Goal: Information Seeking & Learning: Find specific fact

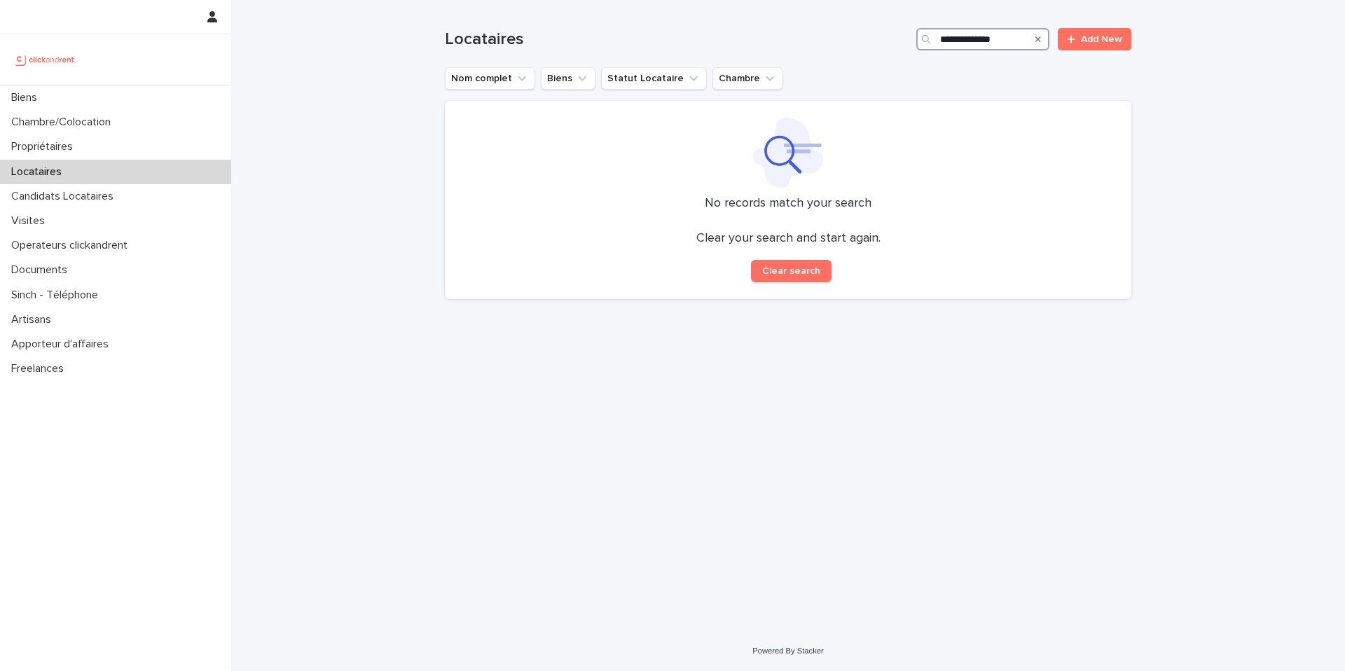
click at [951, 40] on input "**********" at bounding box center [982, 39] width 133 height 22
type input "*"
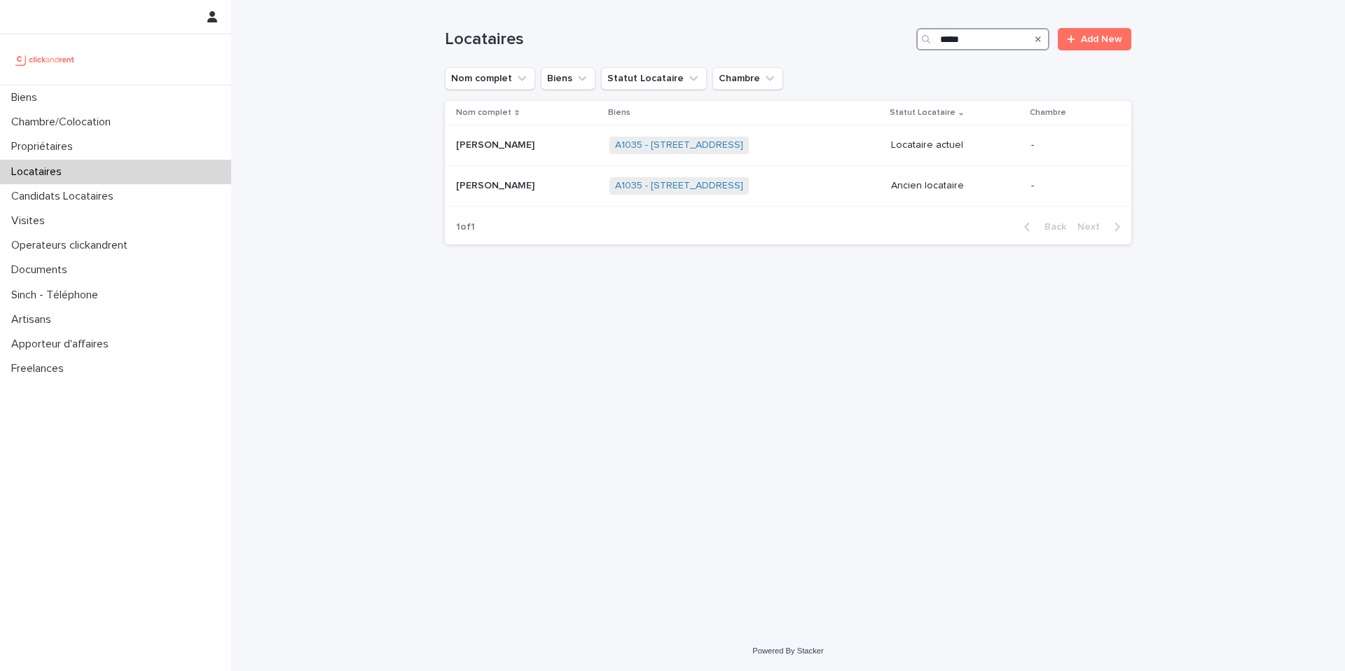
type input "*****"
click at [549, 150] on p at bounding box center [527, 145] width 142 height 12
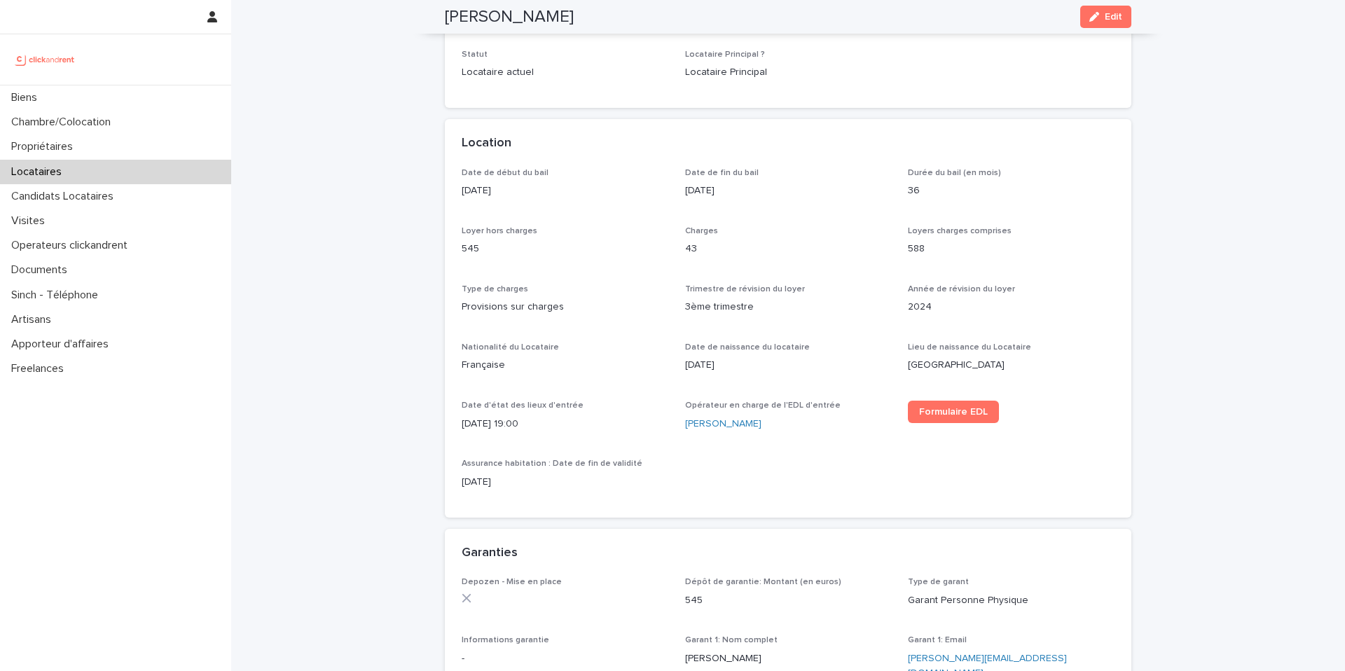
scroll to position [140, 0]
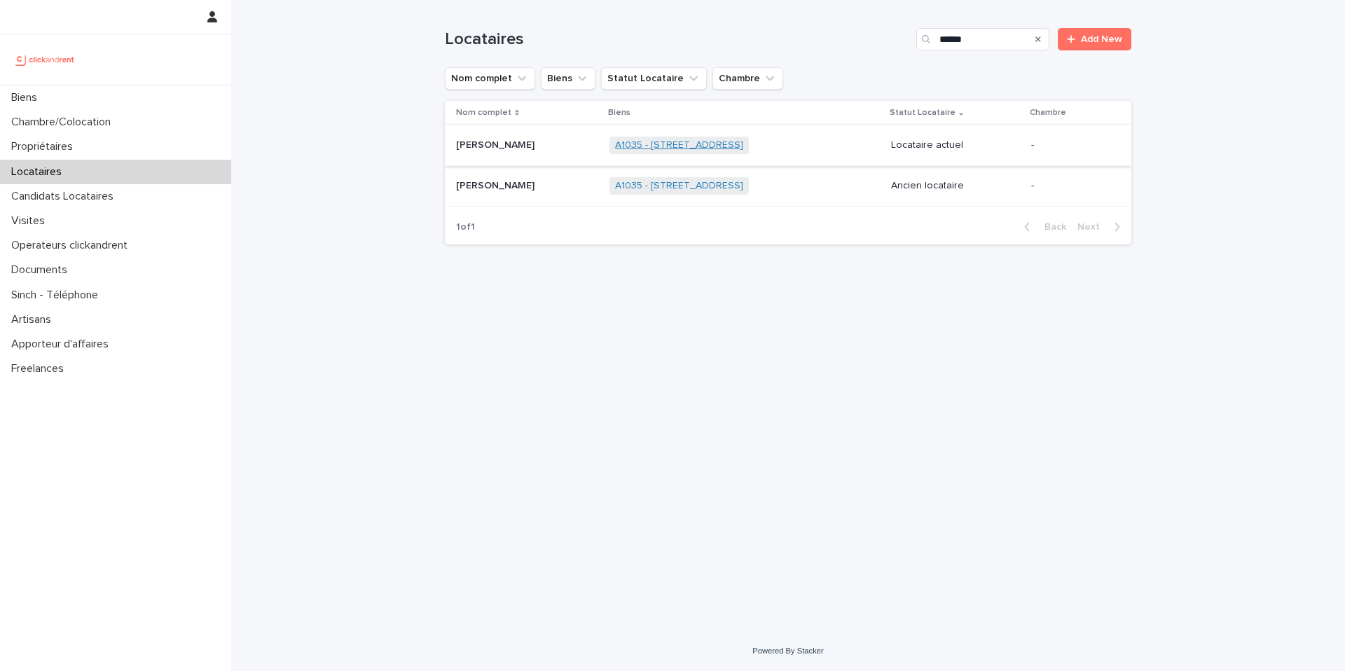
click at [690, 148] on link "A1035 - [STREET_ADDRESS]" at bounding box center [679, 145] width 128 height 12
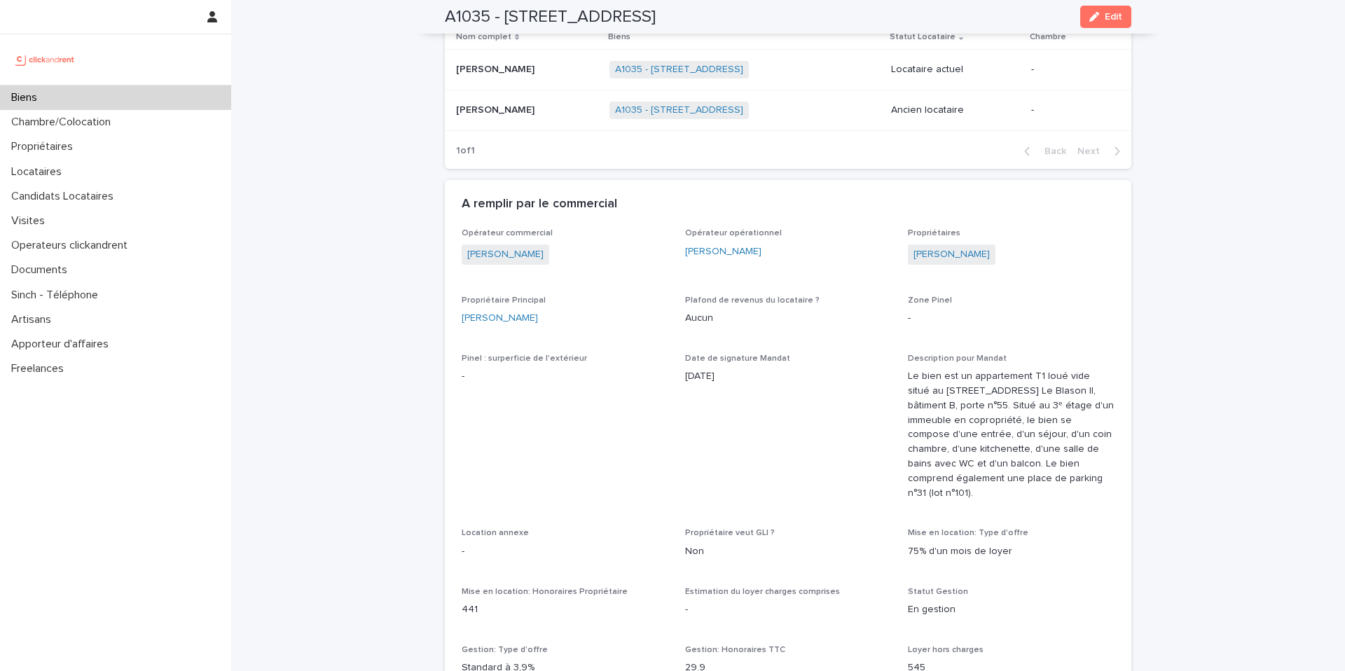
scroll to position [640, 0]
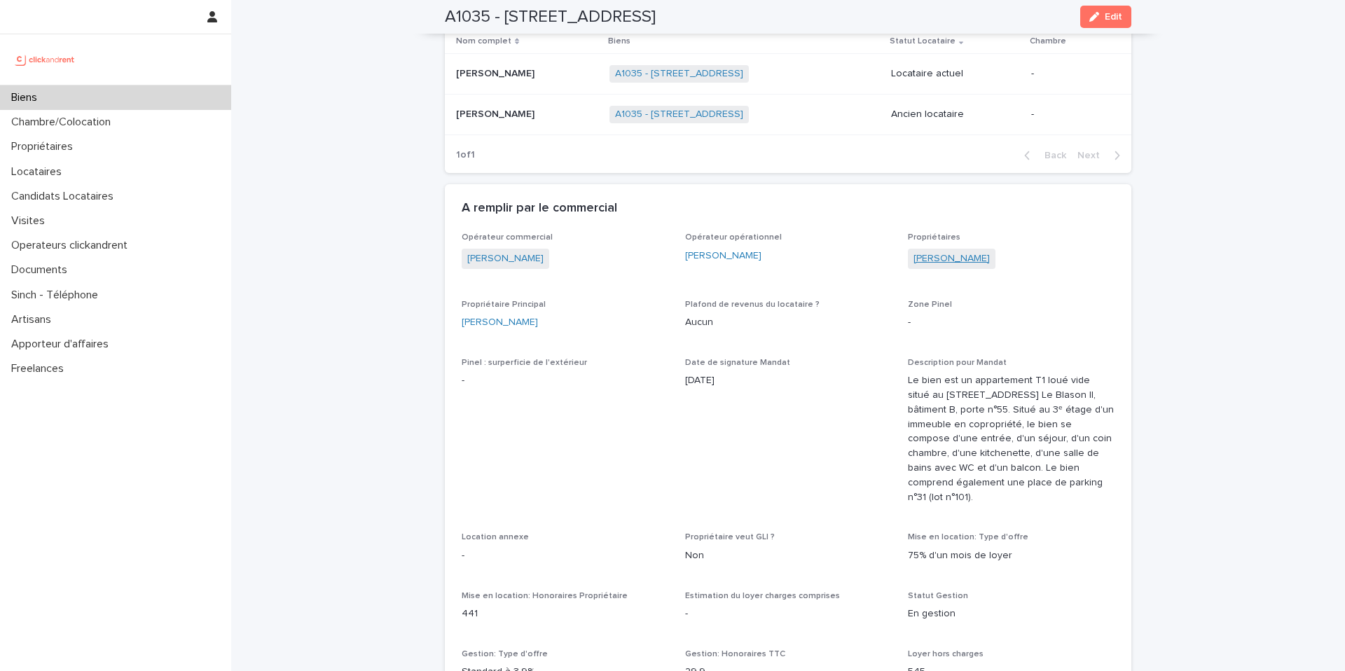
click at [986, 257] on link "[PERSON_NAME]" at bounding box center [951, 258] width 76 height 15
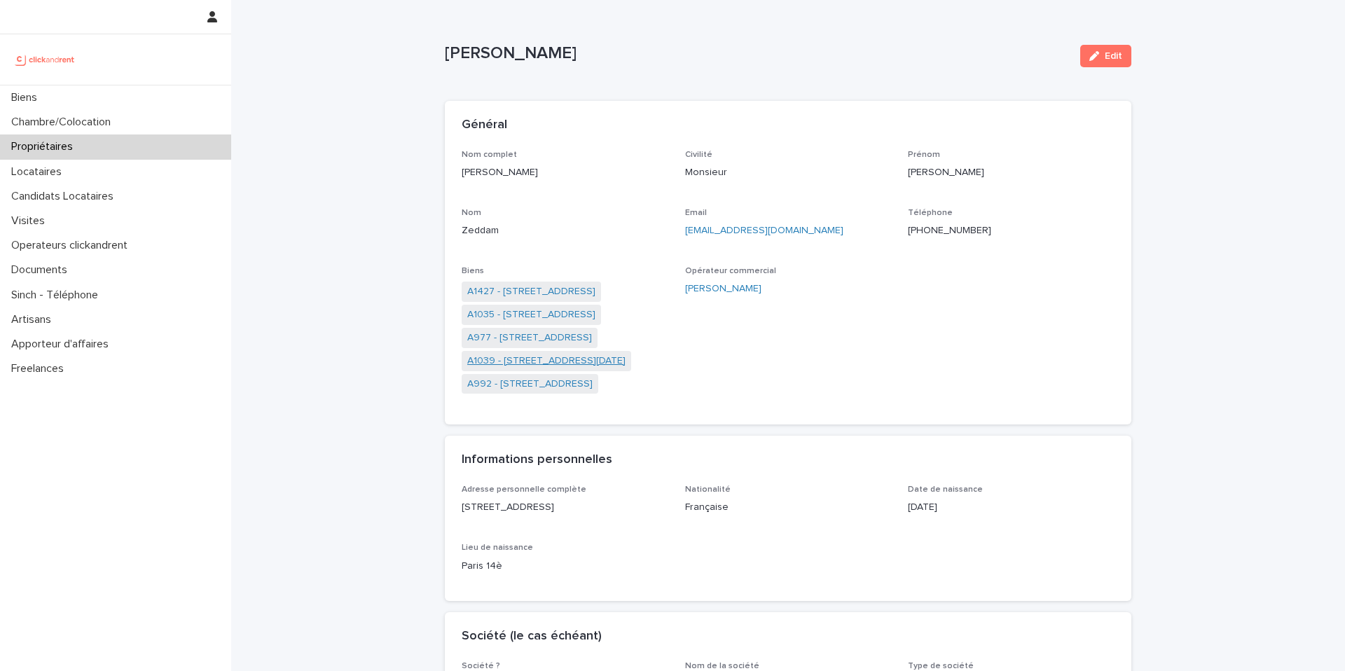
click at [559, 362] on link "A1039 - [STREET_ADDRESS][DATE]" at bounding box center [546, 361] width 158 height 15
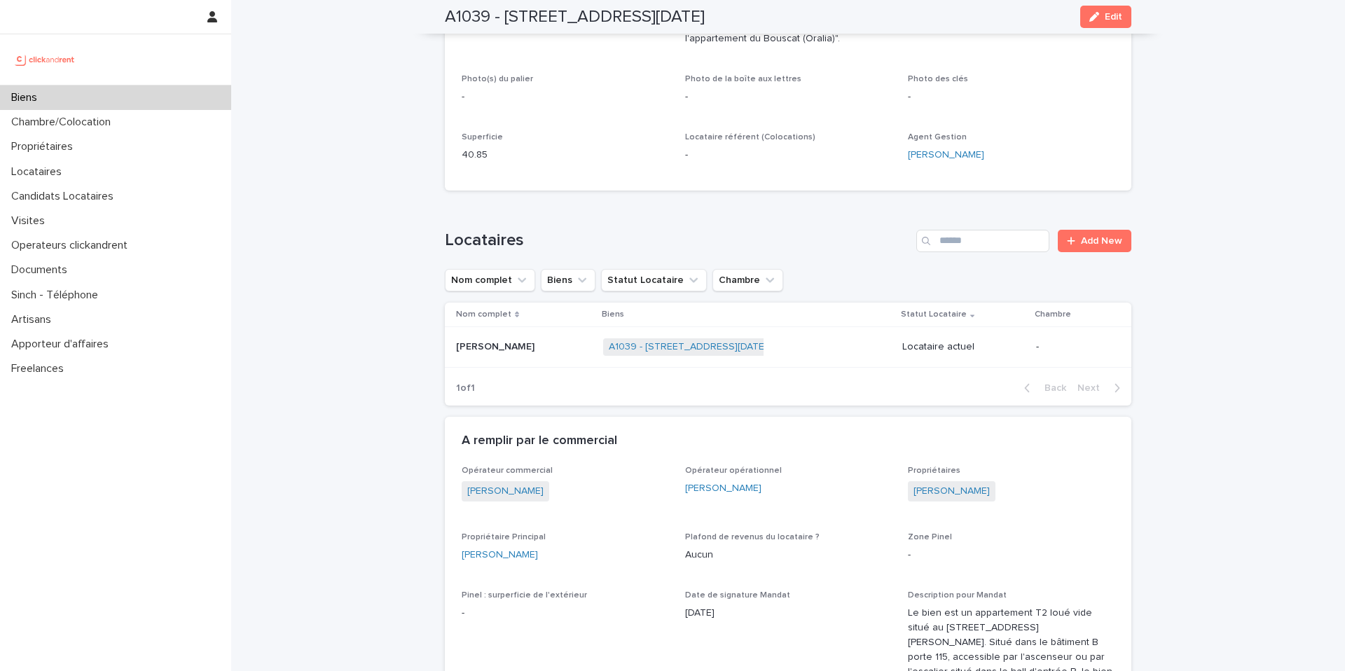
scroll to position [441, 0]
click at [494, 351] on p "[PERSON_NAME]" at bounding box center [496, 344] width 81 height 15
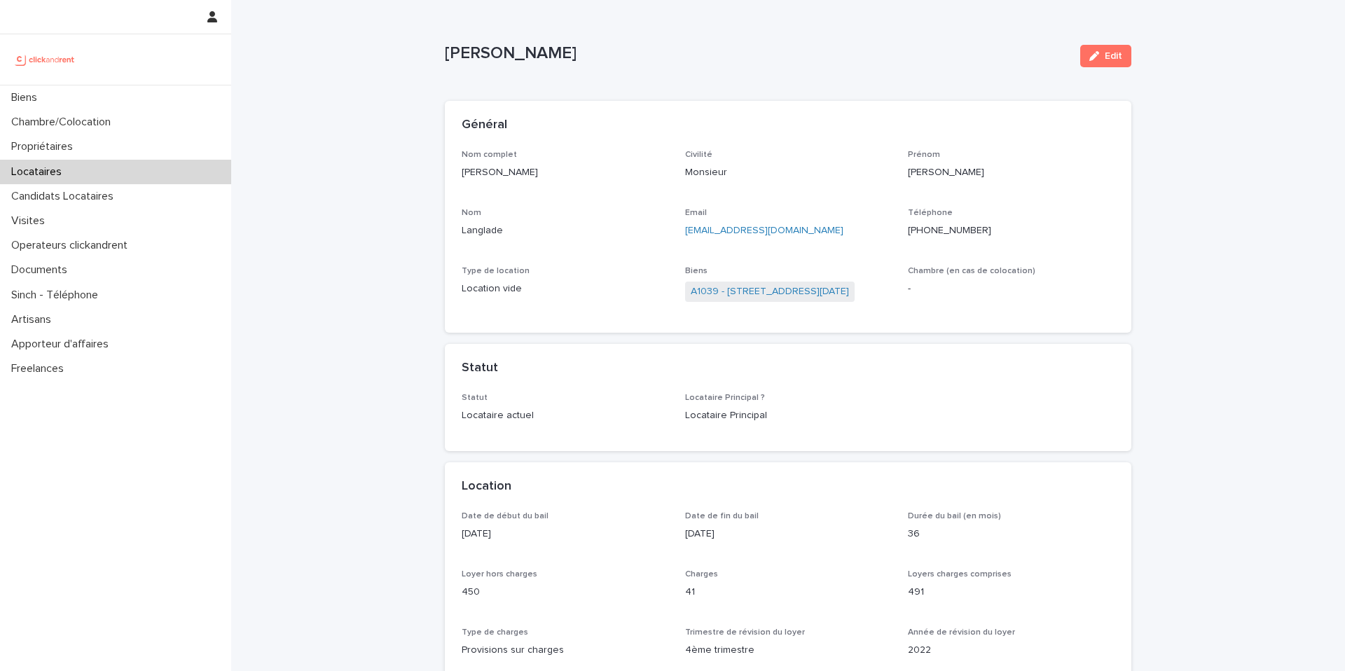
click at [464, 175] on p "[PERSON_NAME]" at bounding box center [565, 172] width 207 height 15
copy p "[PERSON_NAME]"
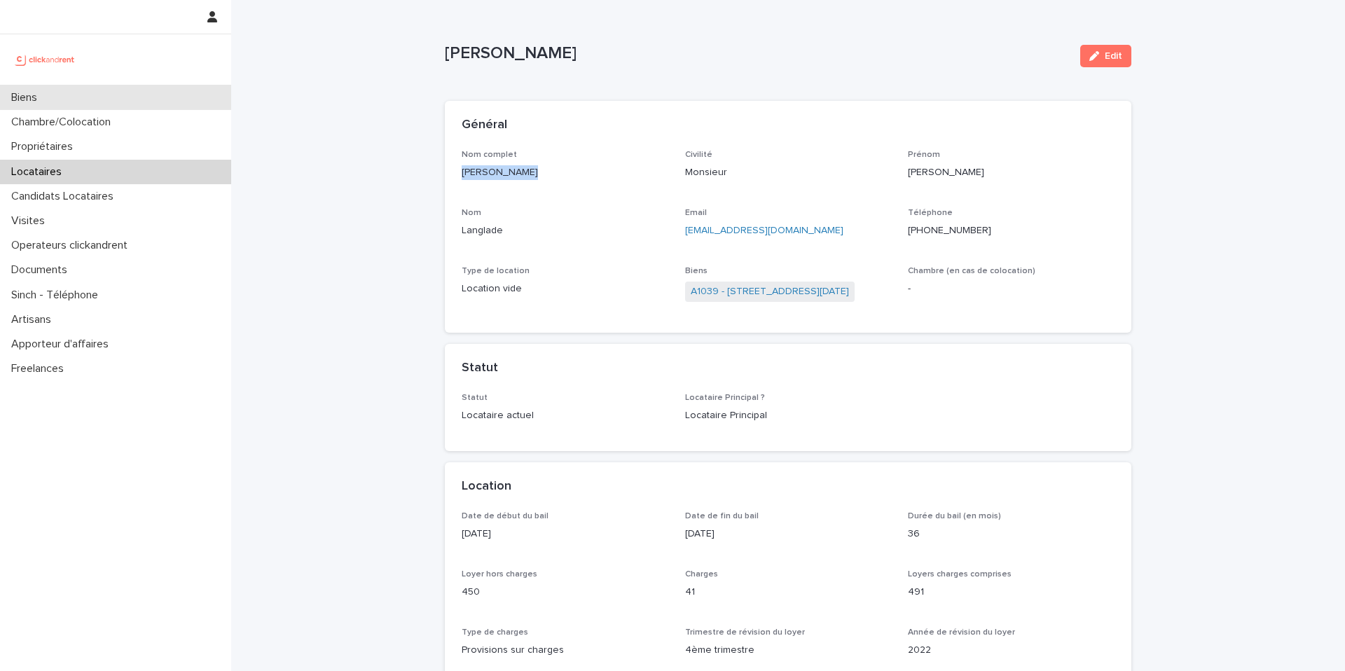
click at [36, 102] on p "Biens" at bounding box center [27, 97] width 43 height 13
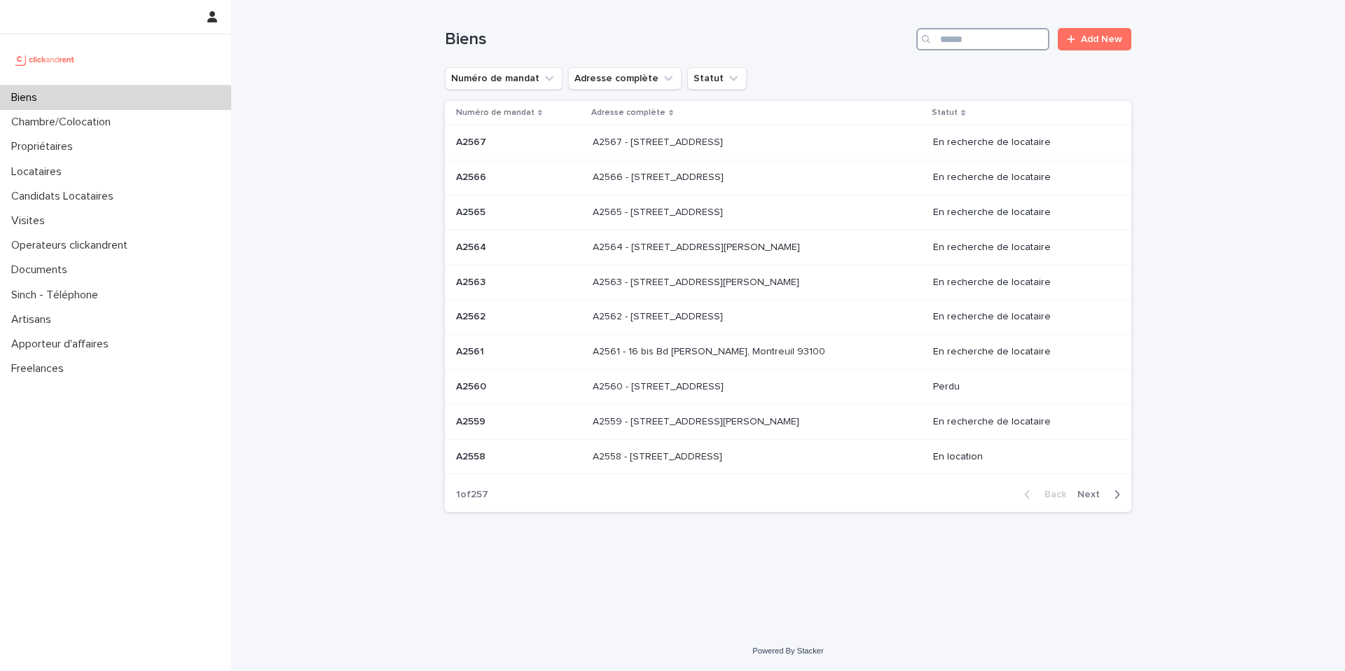
click at [965, 43] on input "Search" at bounding box center [982, 39] width 133 height 22
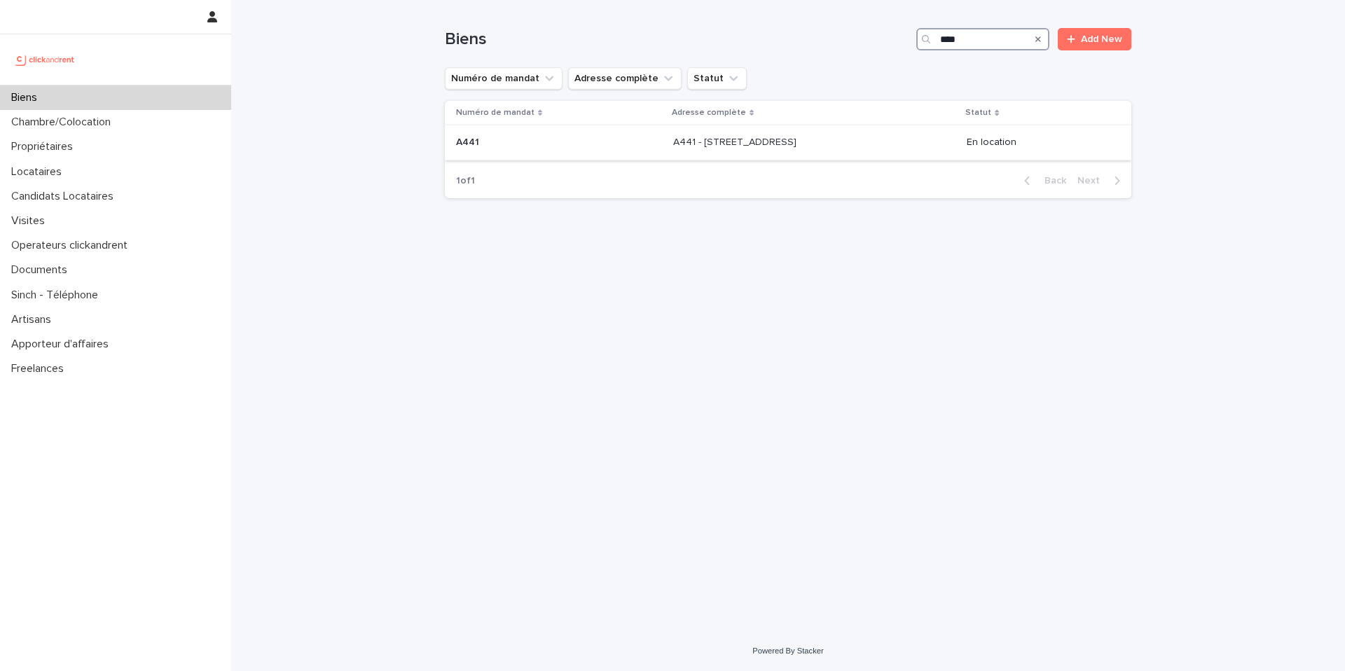
type input "****"
click at [673, 150] on div "A441 - [STREET_ADDRESS] 92100 A441 - [STREET_ADDRESS]" at bounding box center [814, 142] width 283 height 23
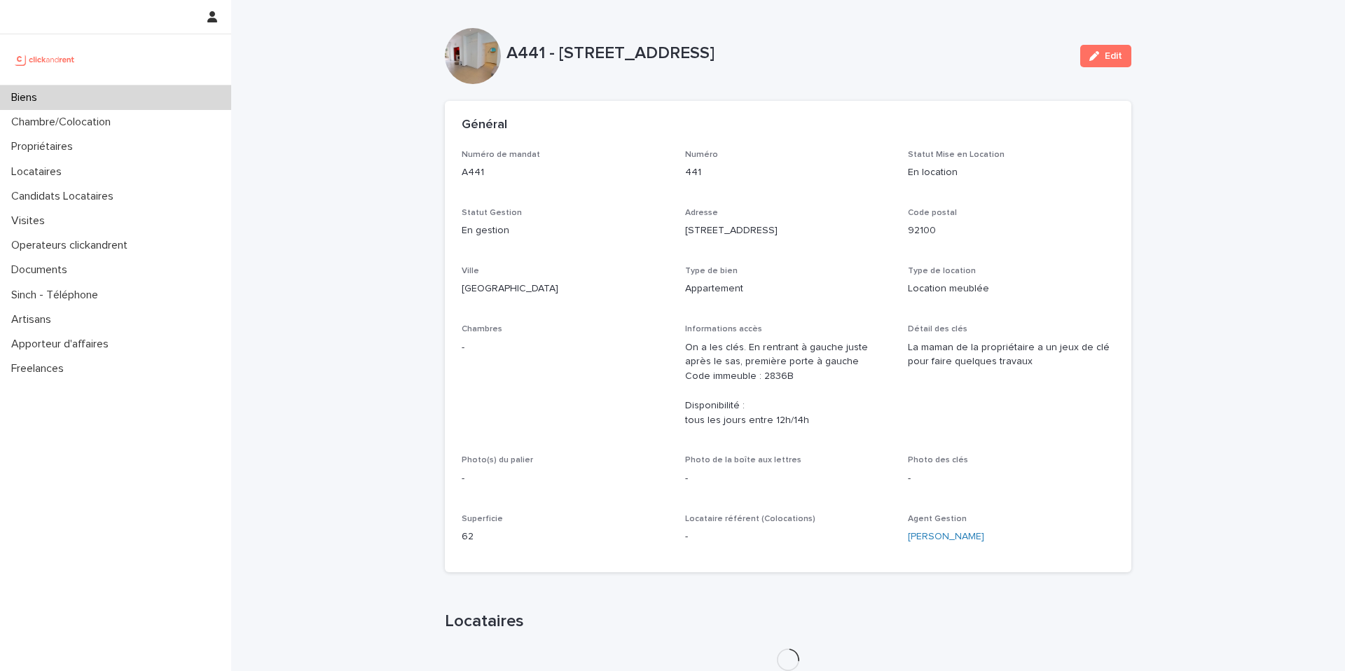
click at [817, 346] on p "On a les clés. En rentrant à gauche juste après le sas, première porte à gauche…" at bounding box center [788, 384] width 207 height 88
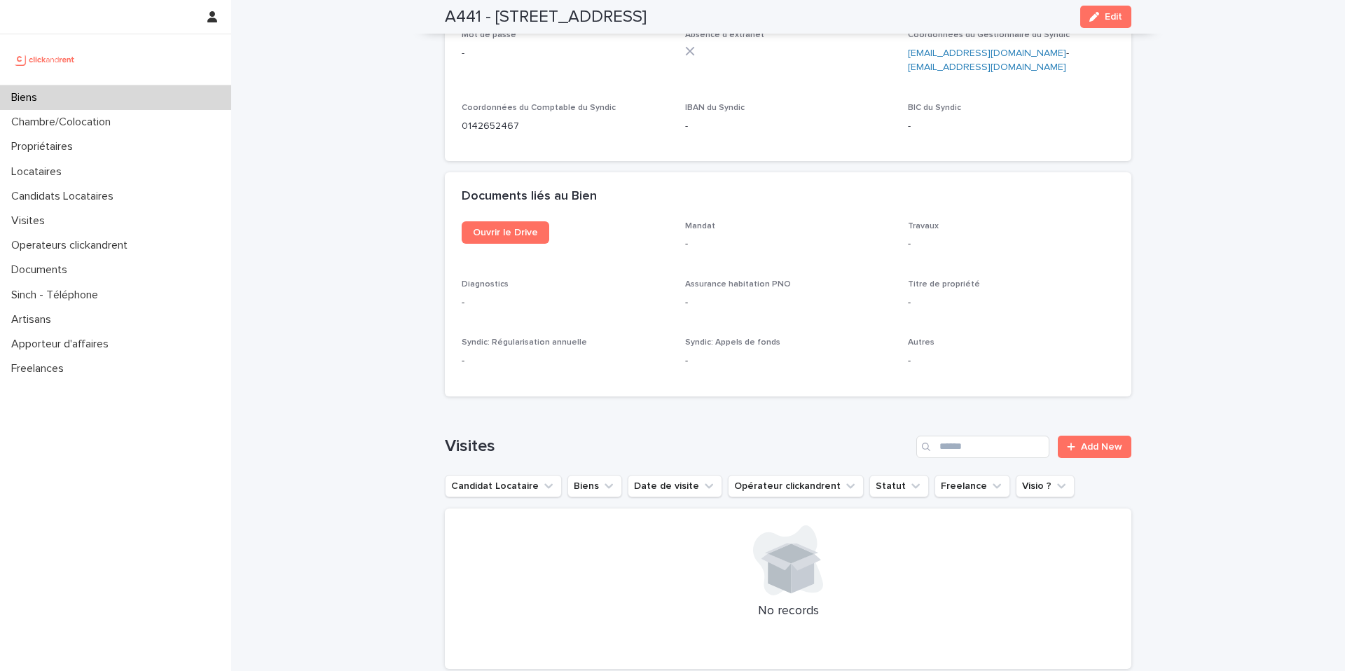
scroll to position [4778, 0]
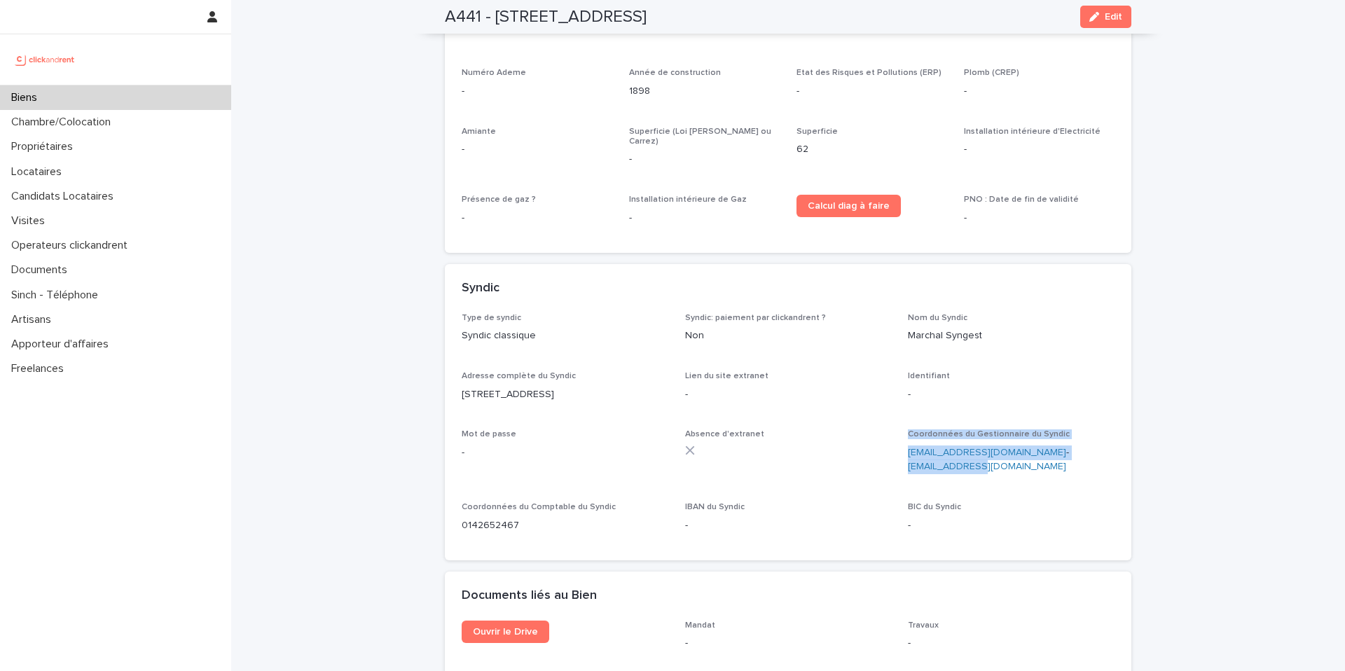
drag, startPoint x: 894, startPoint y: 412, endPoint x: 1107, endPoint y: 414, distance: 212.2
click at [1107, 414] on div "Type de syndic Syndic classique Syndic: paiement par clickandrent ? Non Nom du …" at bounding box center [788, 428] width 653 height 231
drag, startPoint x: 1116, startPoint y: 431, endPoint x: 1116, endPoint y: 418, distance: 13.3
click at [1116, 431] on div "Type de syndic Syndic classique Syndic: paiement par clickandrent ? Non Nom du …" at bounding box center [788, 437] width 686 height 248
drag, startPoint x: 1116, startPoint y: 415, endPoint x: 906, endPoint y: 413, distance: 209.4
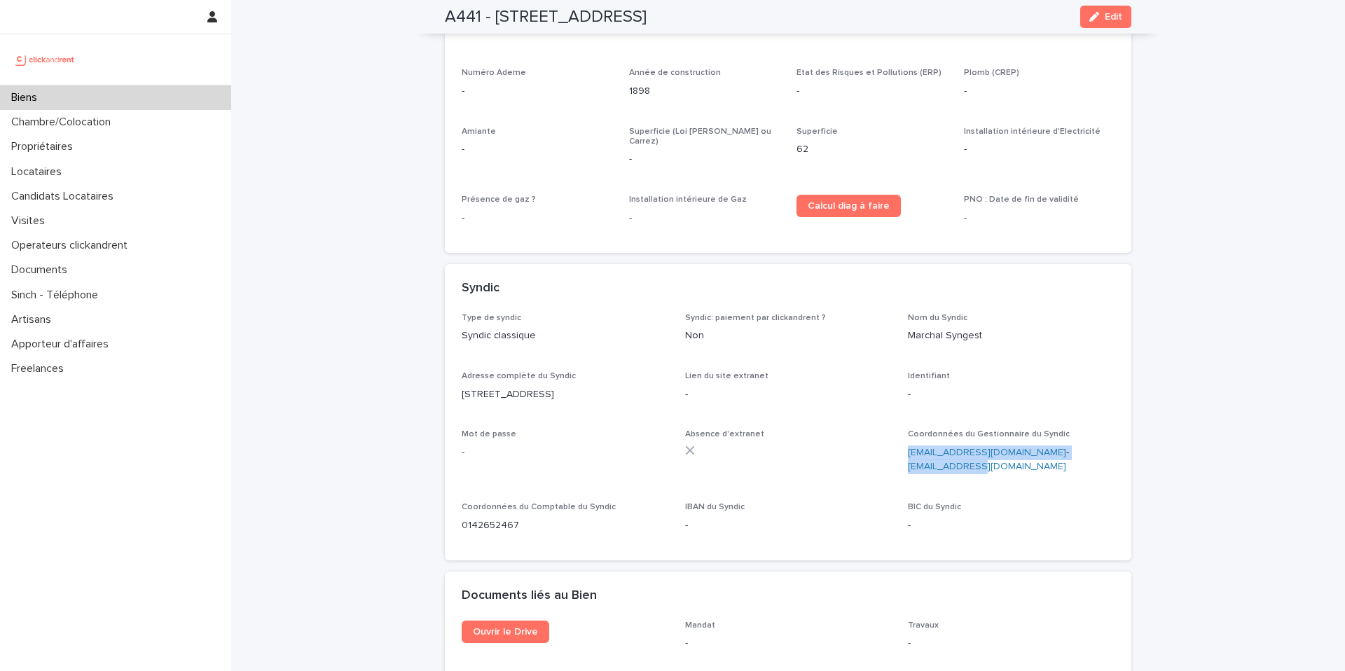
click at [906, 413] on div "Type de syndic Syndic classique Syndic: paiement par clickandrent ? Non Nom du …" at bounding box center [788, 437] width 686 height 248
copy p "[EMAIL_ADDRESS][DOMAIN_NAME] - [EMAIL_ADDRESS][DOMAIN_NAME]"
click at [905, 423] on div "Type de syndic Syndic classique Syndic: paiement par clickandrent ? Non Nom du …" at bounding box center [788, 428] width 653 height 231
drag, startPoint x: 906, startPoint y: 417, endPoint x: 1022, endPoint y: 419, distance: 116.3
click at [1022, 419] on div "Type de syndic Syndic classique Syndic: paiement par clickandrent ? Non Nom du …" at bounding box center [788, 428] width 653 height 231
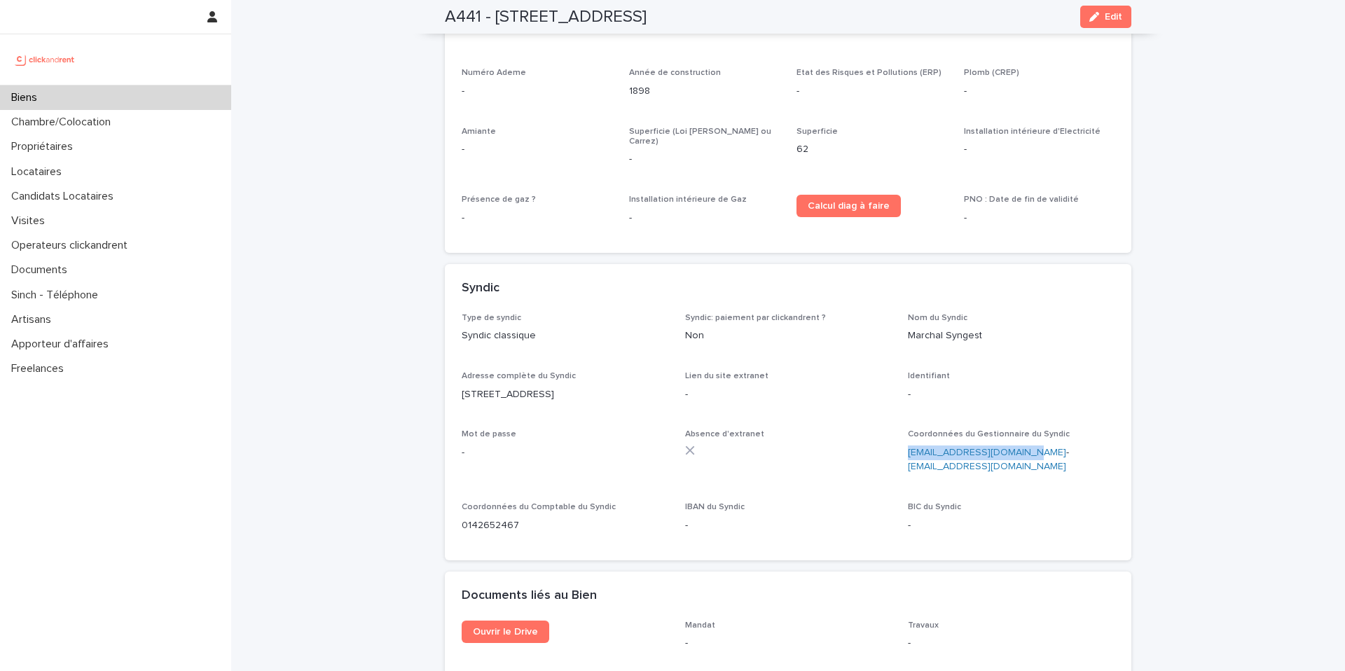
copy link "[EMAIL_ADDRESS][DOMAIN_NAME]"
click at [76, 110] on div "Chambre/Colocation" at bounding box center [115, 122] width 231 height 25
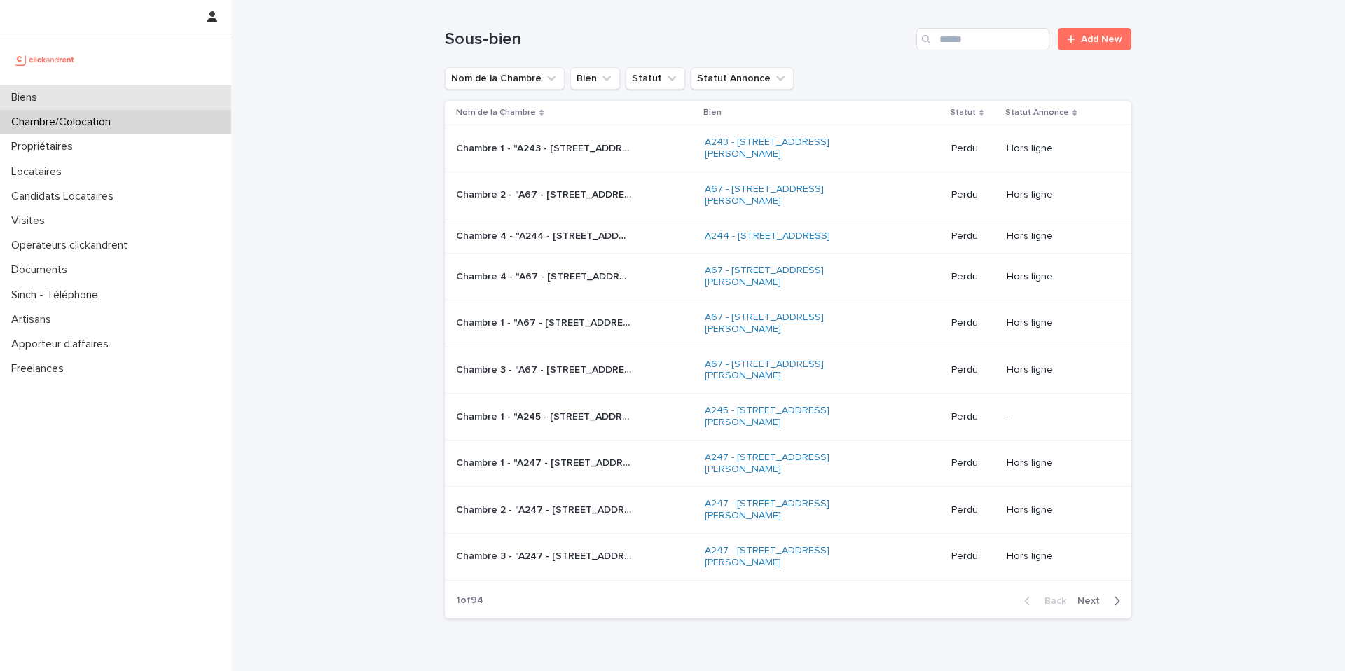
click at [27, 98] on p "Biens" at bounding box center [27, 97] width 43 height 13
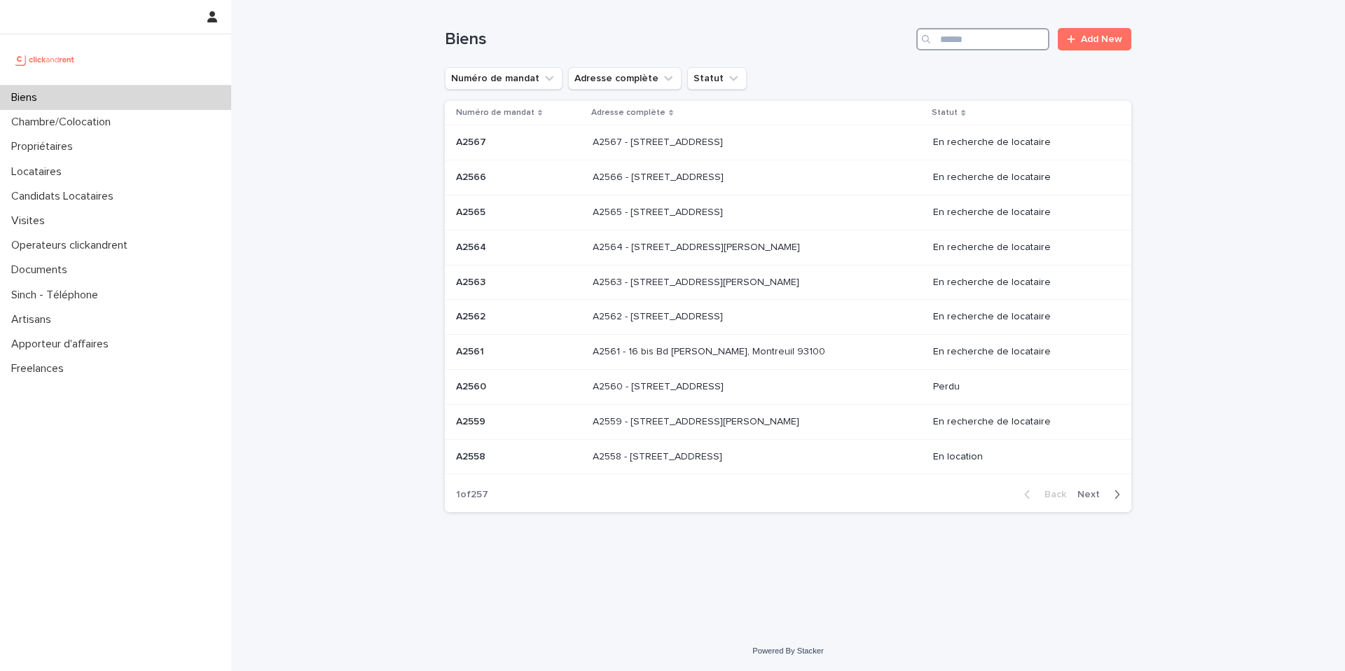
click at [1003, 43] on input "Search" at bounding box center [982, 39] width 133 height 22
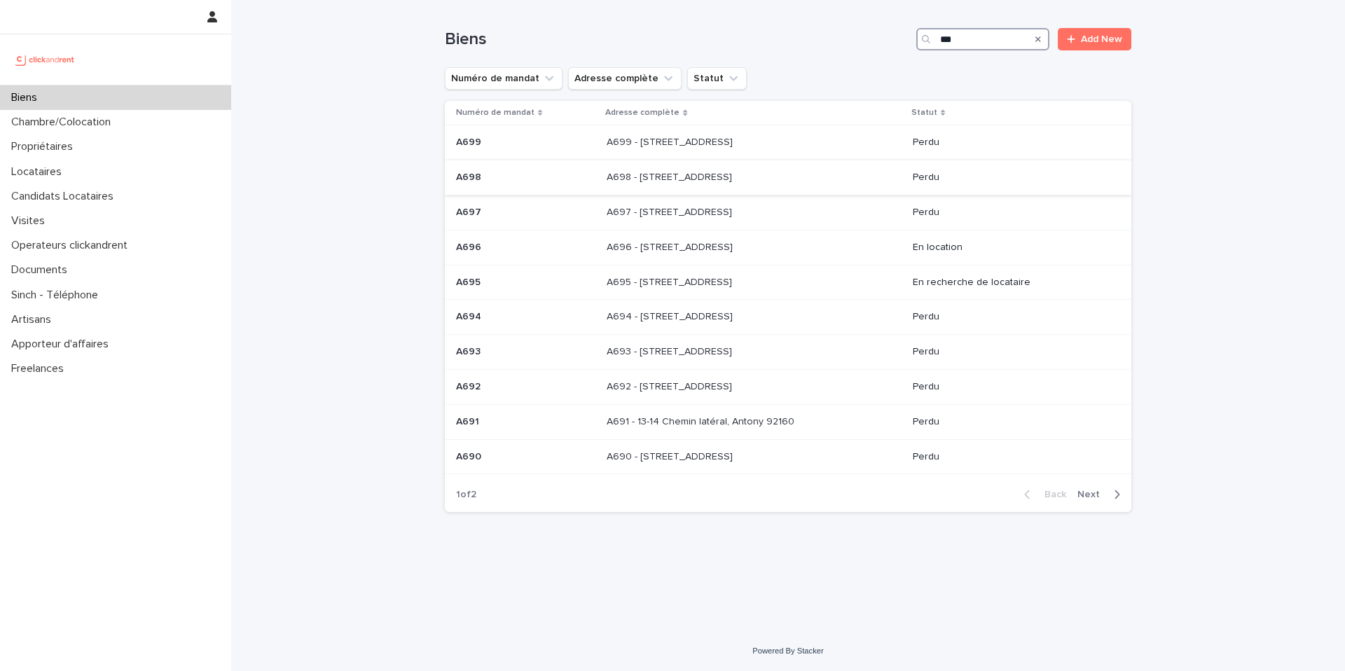
type input "***"
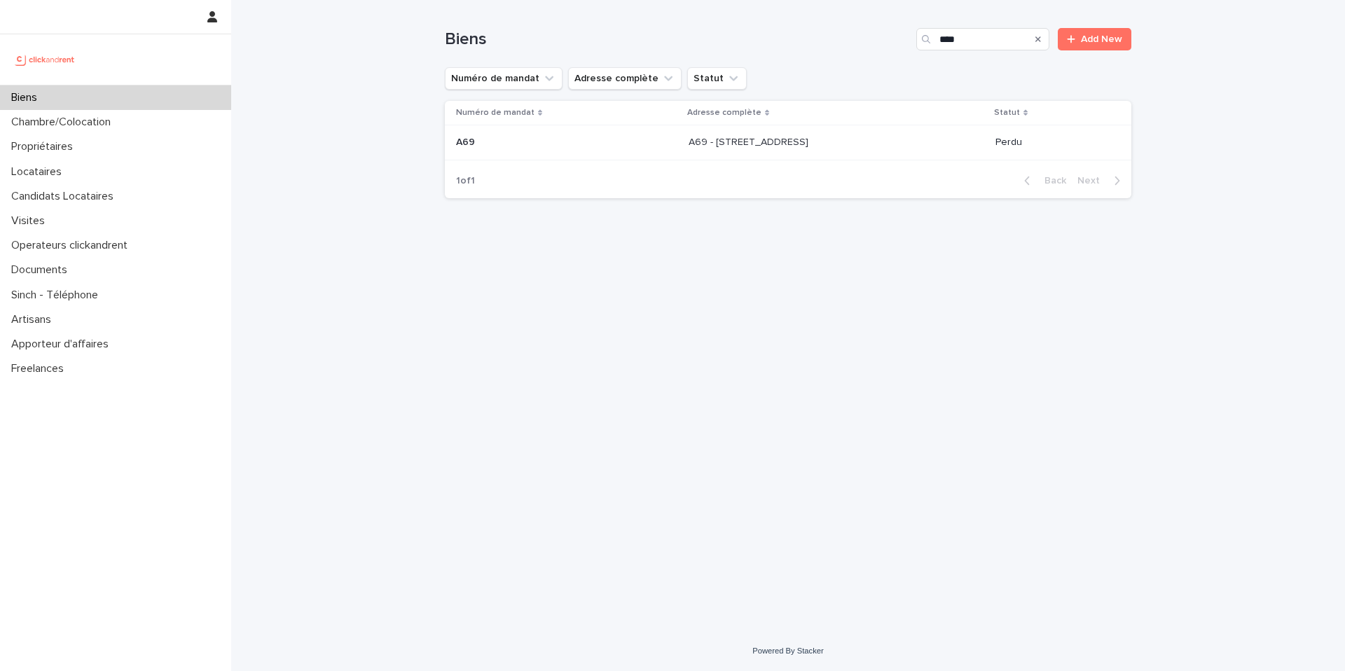
click at [515, 155] on td "A69 A69" at bounding box center [564, 142] width 238 height 35
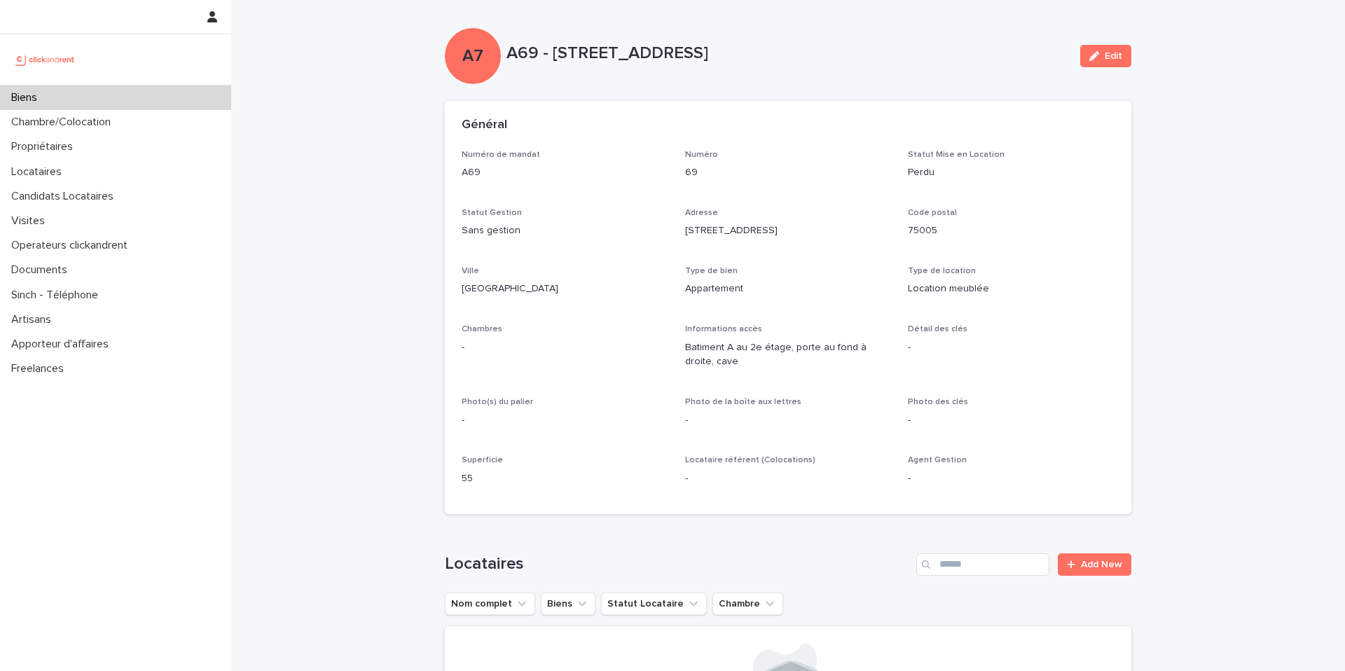
click at [89, 102] on div "Biens" at bounding box center [115, 97] width 231 height 25
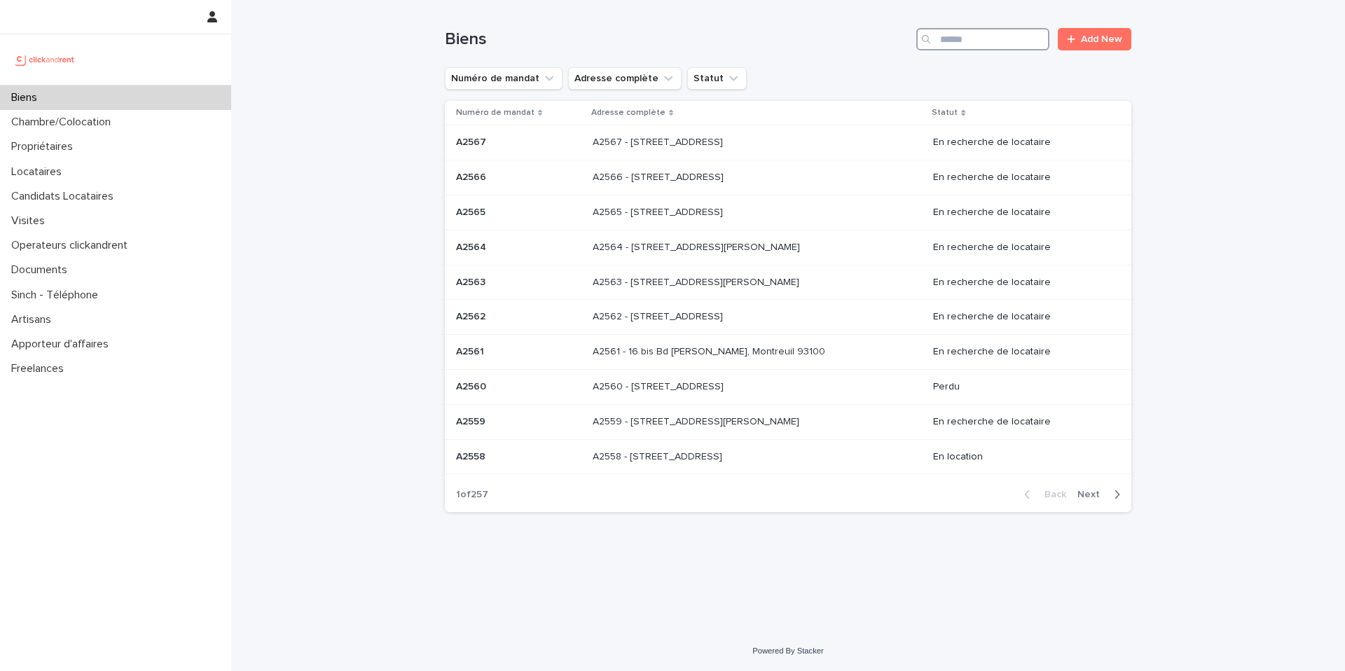
click at [971, 44] on input "Search" at bounding box center [982, 39] width 133 height 22
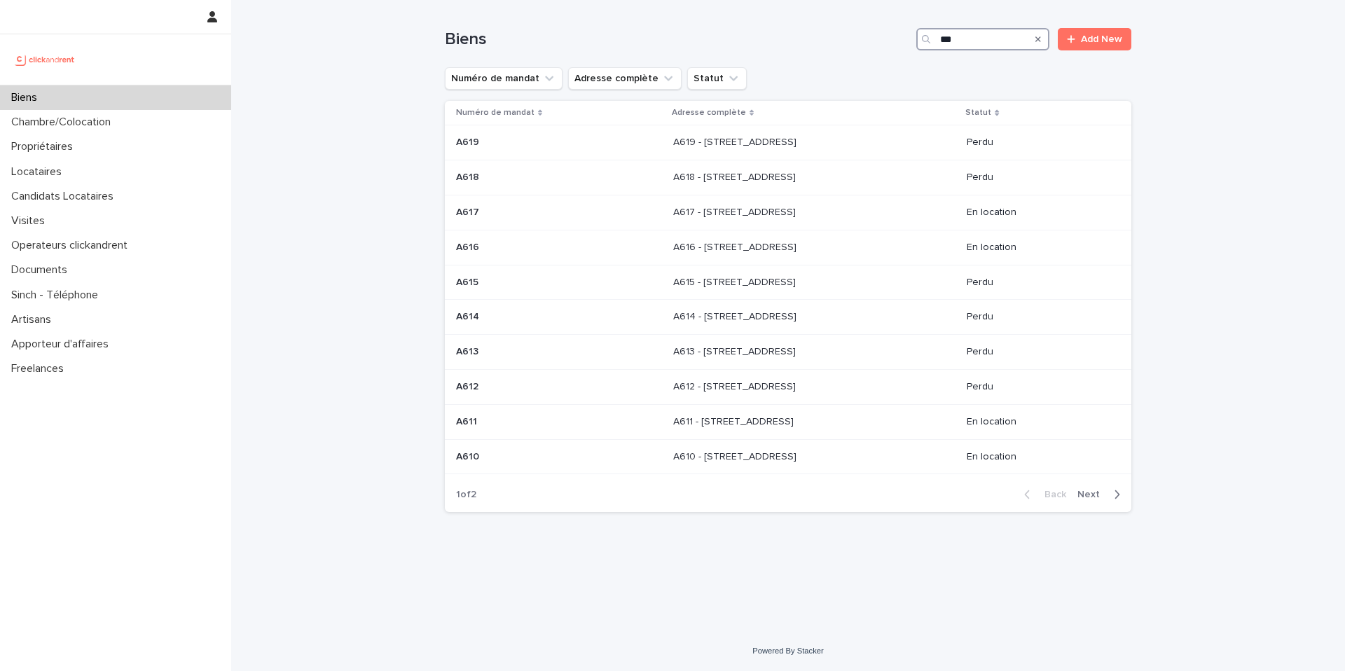
type input "***"
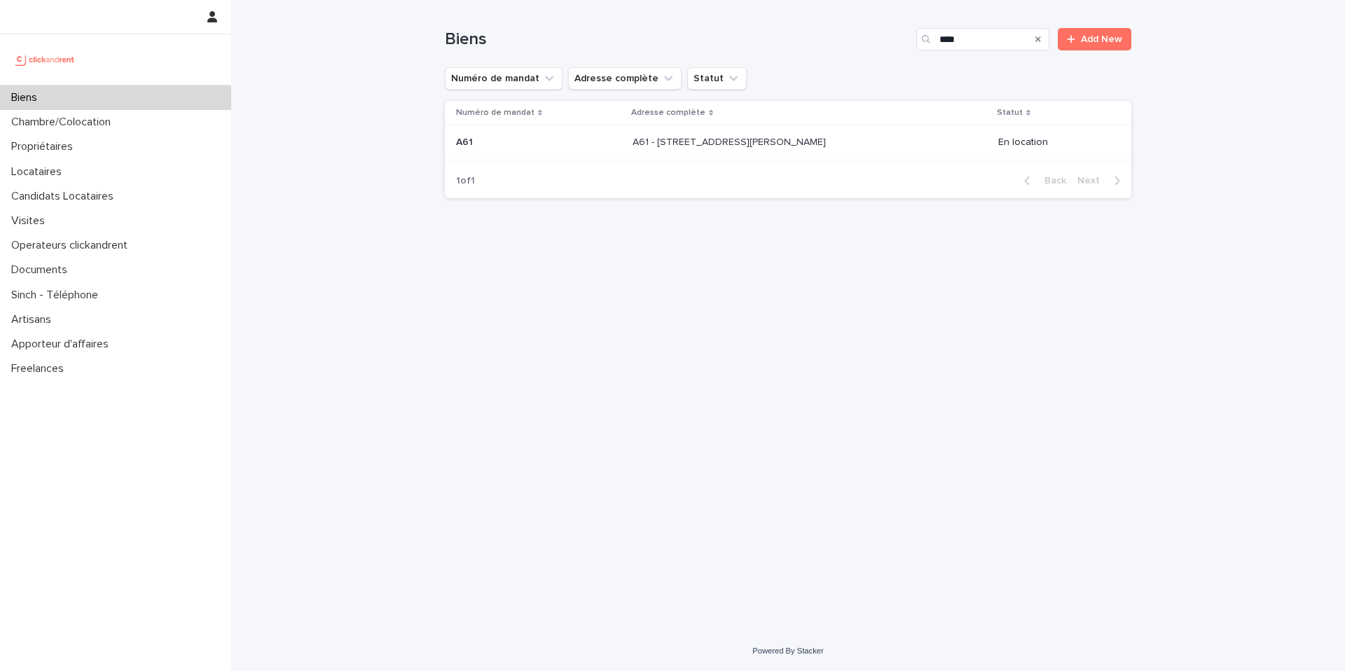
click at [562, 141] on p at bounding box center [538, 143] width 165 height 12
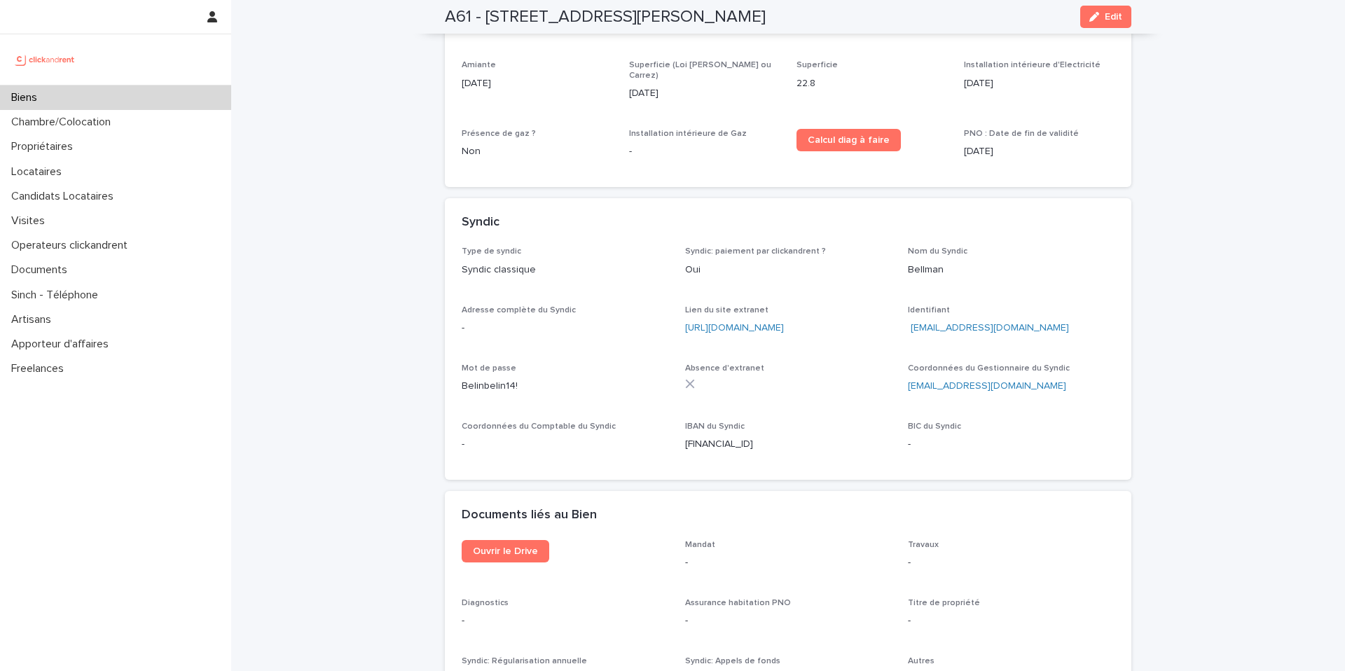
scroll to position [3626, 0]
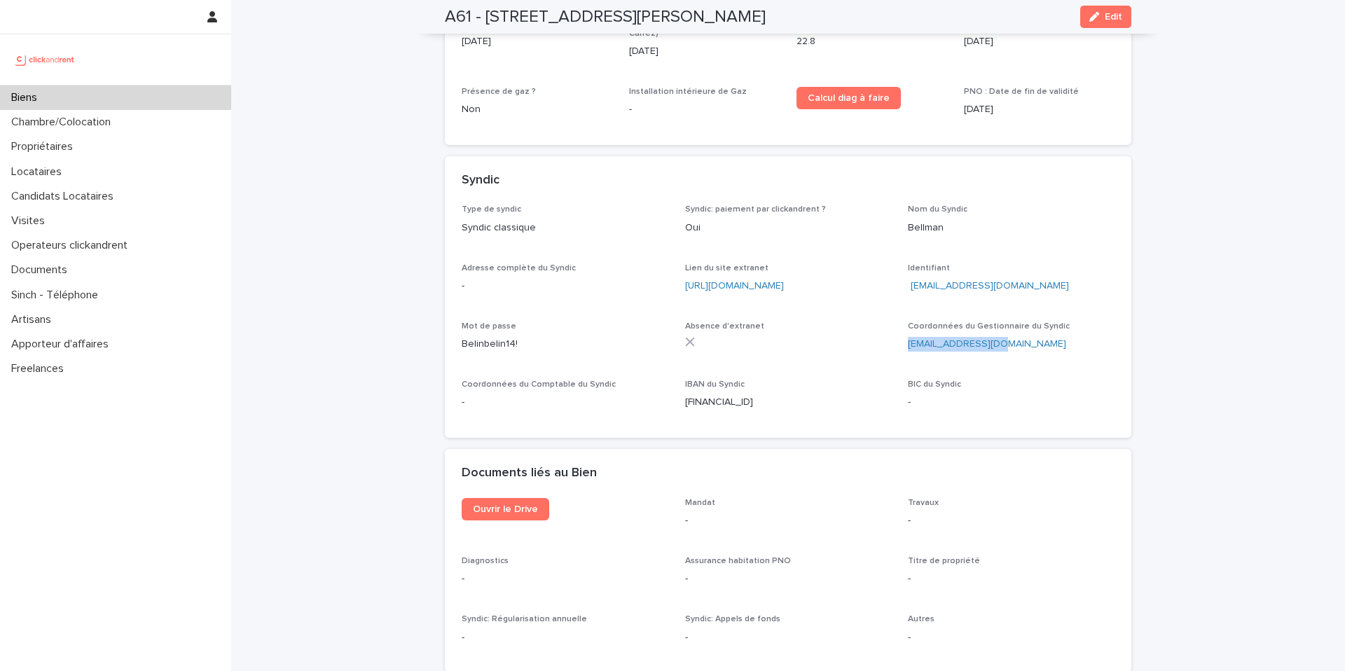
drag, startPoint x: 1007, startPoint y: 305, endPoint x: 901, endPoint y: 299, distance: 106.6
click at [901, 299] on div "Type de syndic Syndic classique Syndic: paiement par clickandrent ? Oui Nom du …" at bounding box center [788, 312] width 653 height 216
copy link "[EMAIL_ADDRESS][DOMAIN_NAME]"
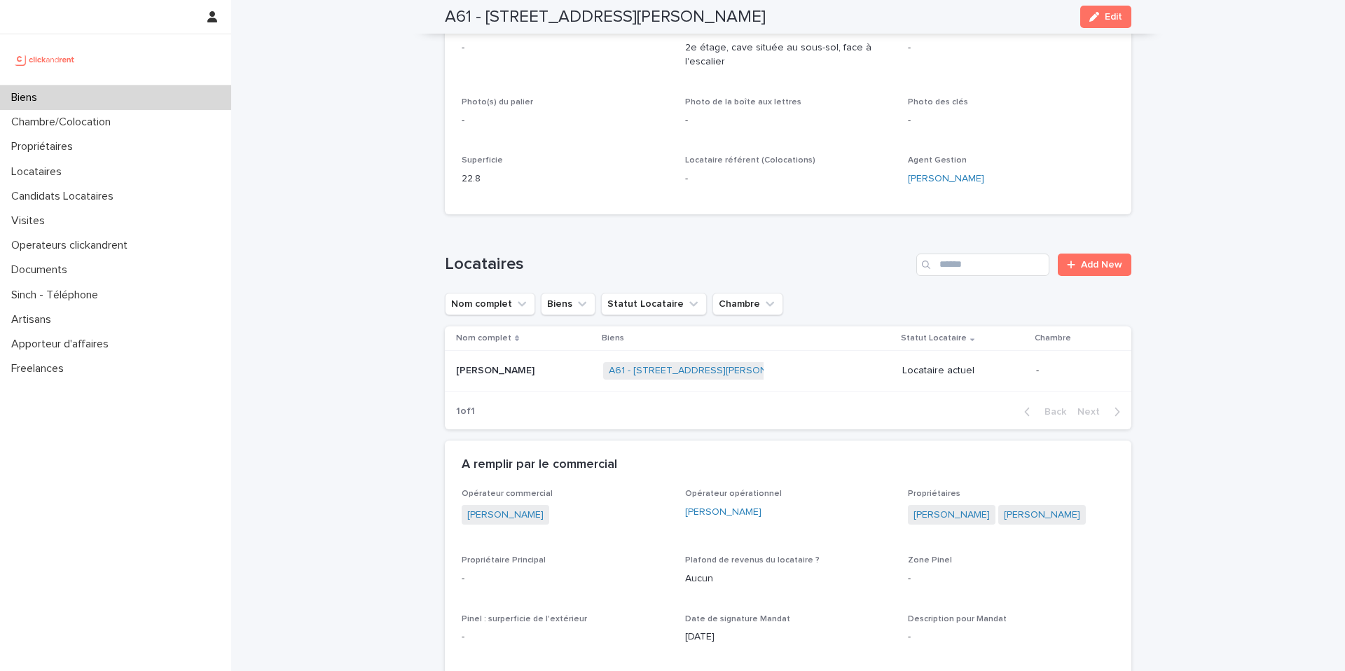
scroll to position [0, 0]
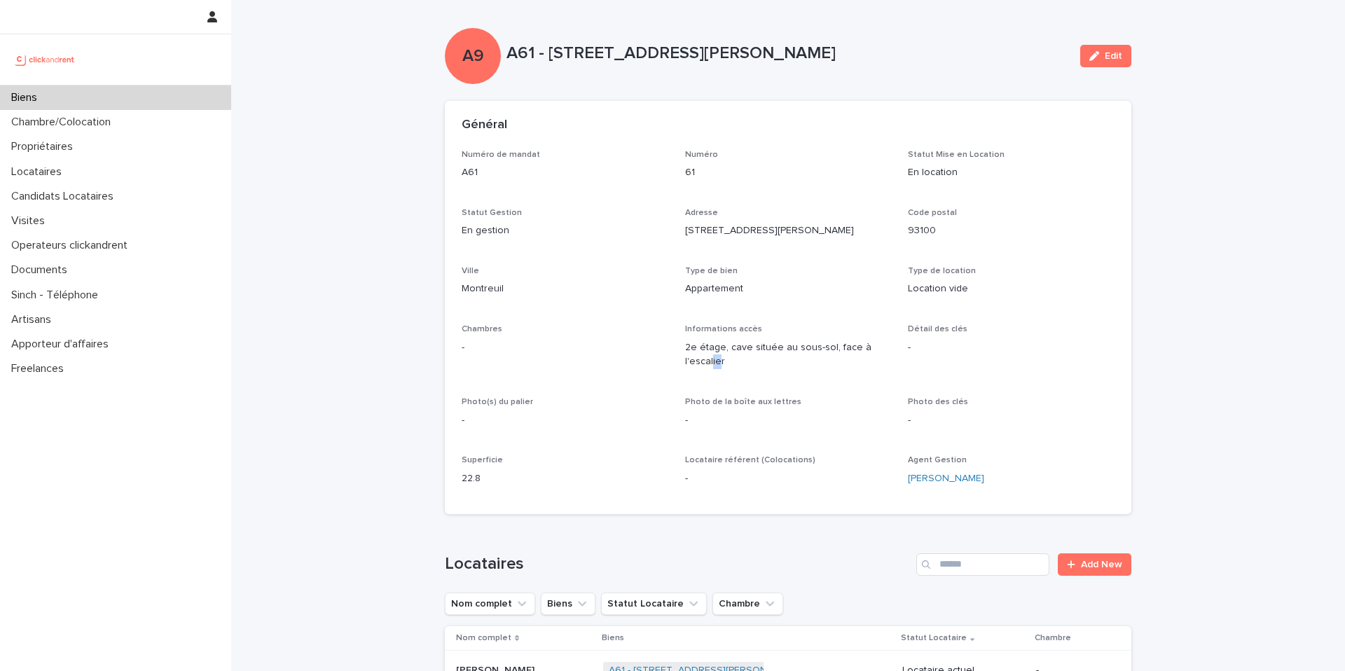
drag, startPoint x: 712, startPoint y: 359, endPoint x: 720, endPoint y: 359, distance: 8.4
click at [720, 359] on p "2e étage, cave située au sous-sol, face à l'escalier" at bounding box center [788, 354] width 207 height 29
click at [742, 360] on p "2e étage, cave située au sous-sol, face à l'escalier" at bounding box center [788, 354] width 207 height 29
drag, startPoint x: 728, startPoint y: 360, endPoint x: 684, endPoint y: 346, distance: 45.6
click at [685, 346] on p "2e étage, cave située au sous-sol, face à l'escalier" at bounding box center [788, 354] width 207 height 29
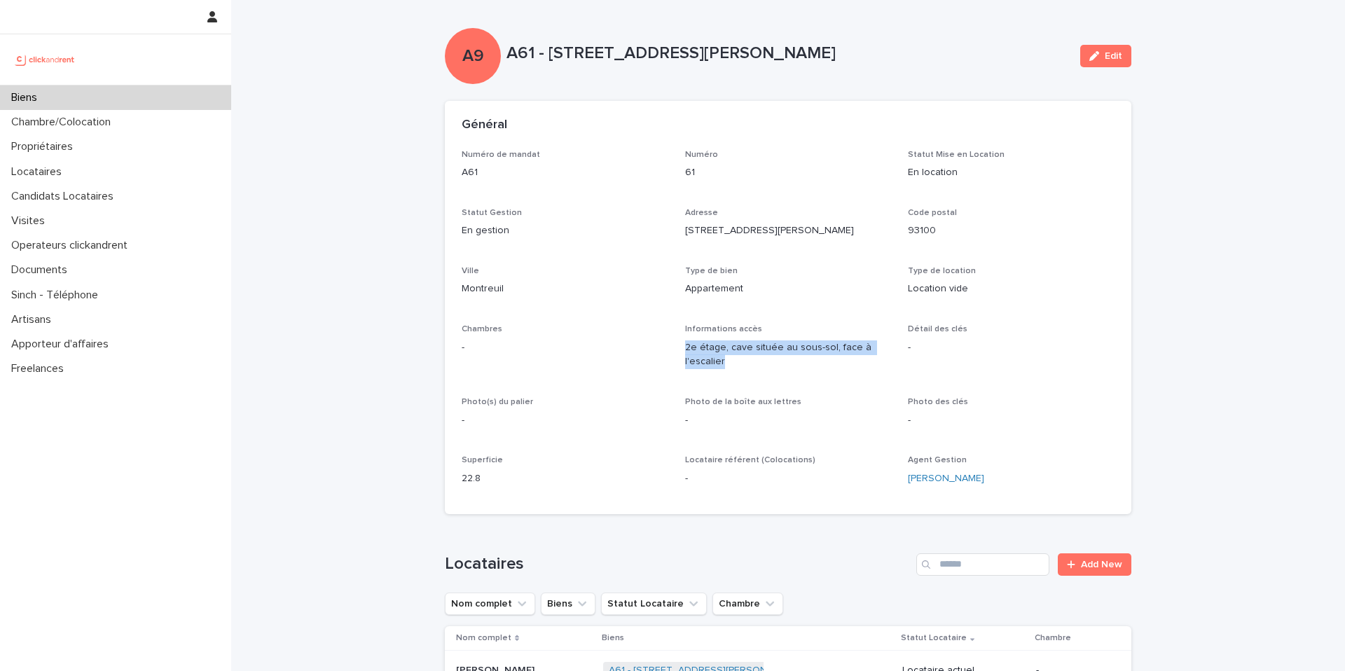
copy p "2e étage, cave située au sous-sol, face à l'escalier"
click at [749, 357] on p "2e étage, cave située au sous-sol, face à l'escalier" at bounding box center [788, 354] width 207 height 29
drag, startPoint x: 724, startPoint y: 348, endPoint x: 682, endPoint y: 349, distance: 42.0
click at [682, 349] on div "Numéro de mandat A61 Numéro 61 Statut Mise en Location En location Statut Gesti…" at bounding box center [788, 323] width 653 height 347
copy p "2e étage"
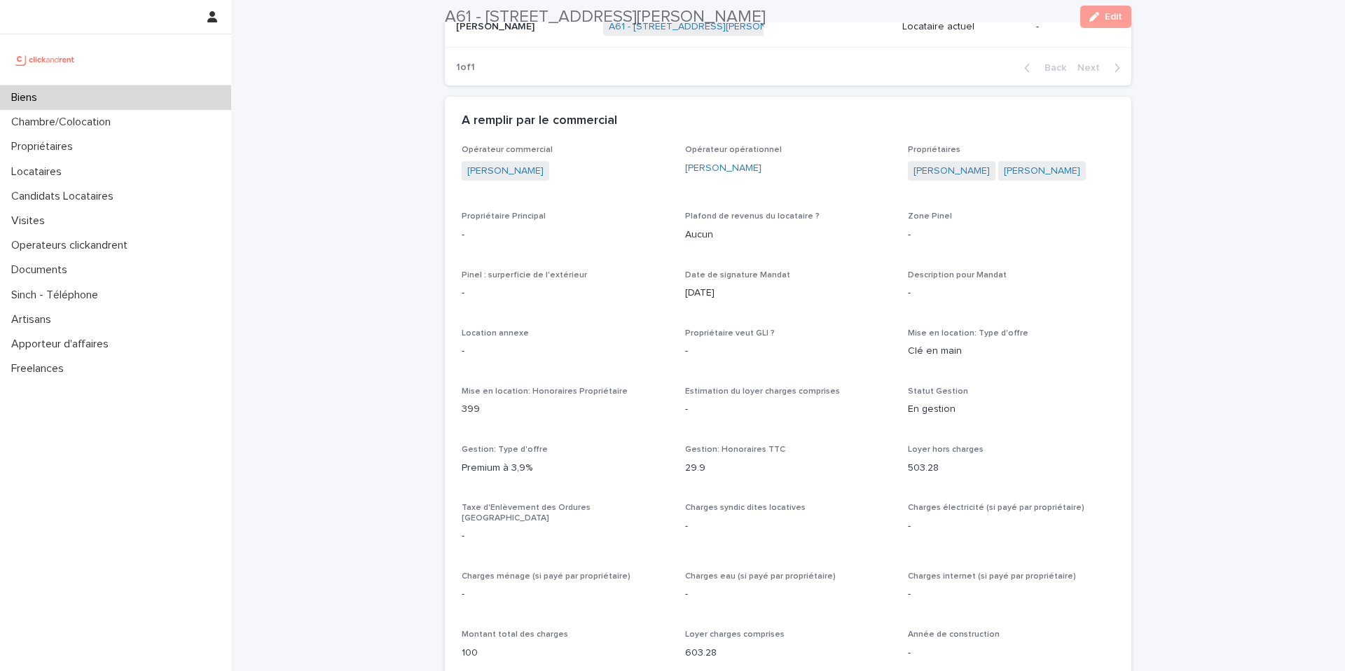
scroll to position [712, 0]
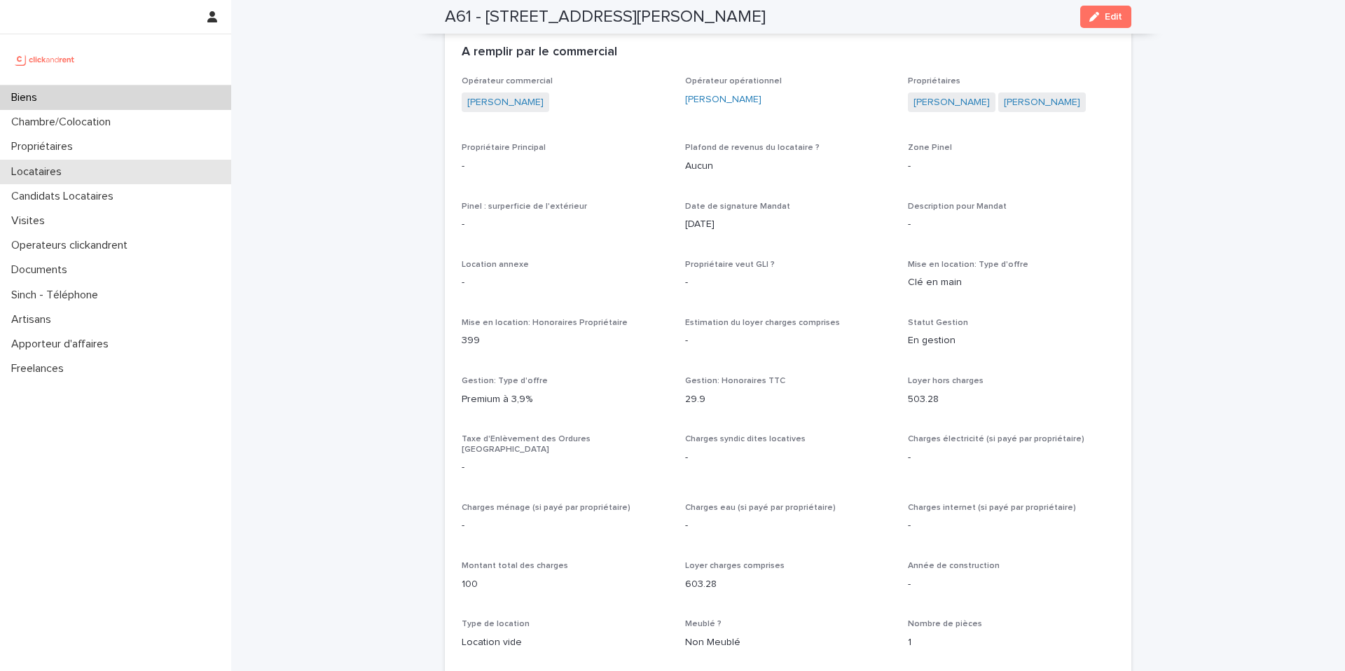
click at [42, 169] on p "Locataires" at bounding box center [39, 171] width 67 height 13
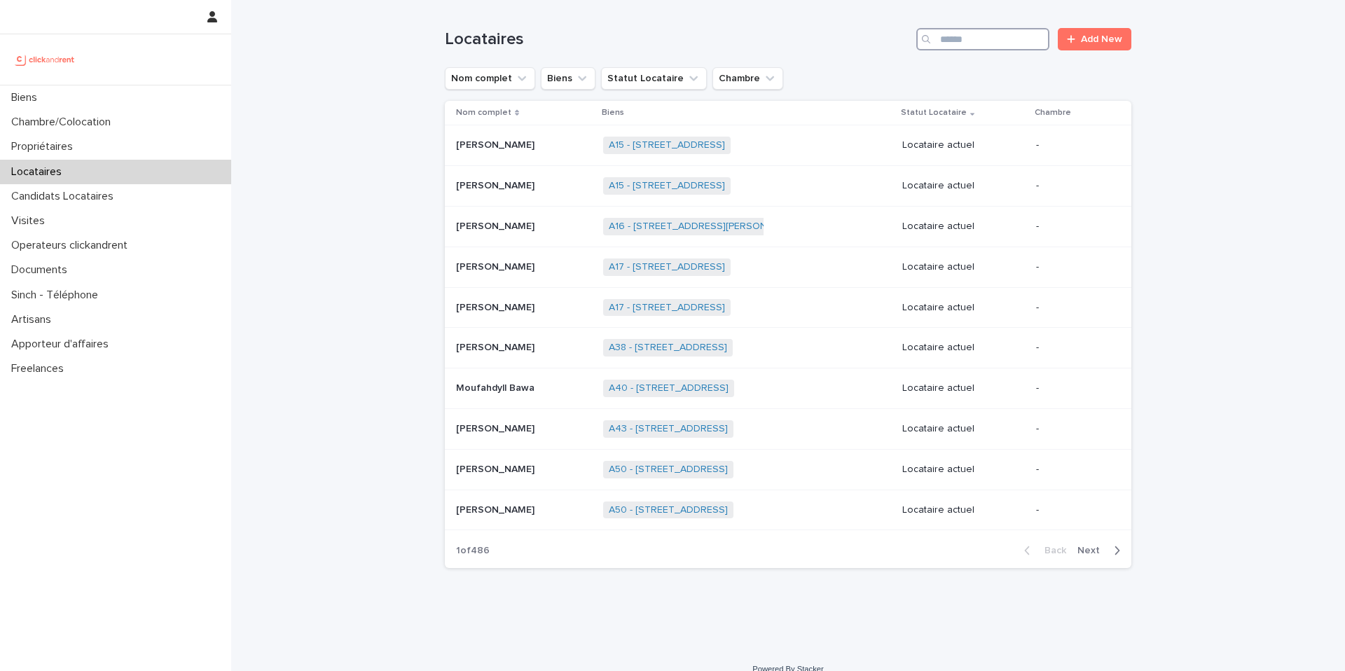
click at [963, 41] on input "Search" at bounding box center [982, 39] width 133 height 22
type input "****"
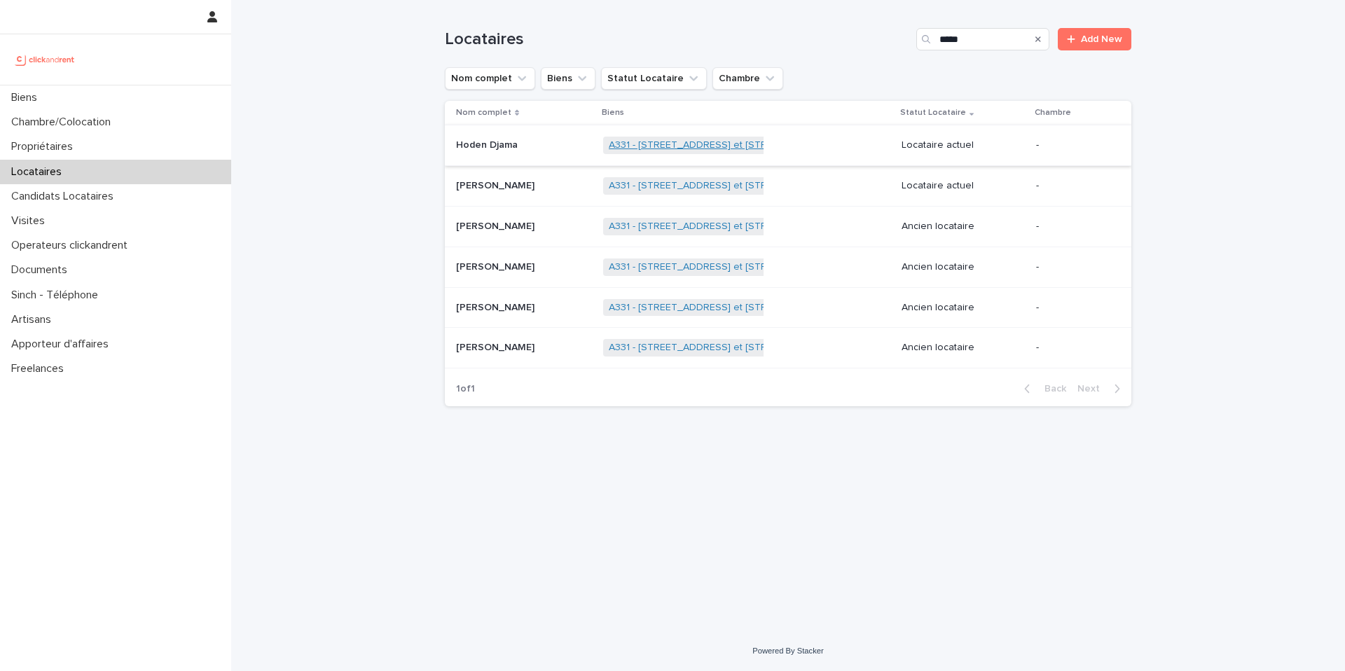
click at [651, 147] on link "A331 - [STREET_ADDRESS] et [STREET_ADDRESS][PERSON_NAME]" at bounding box center [761, 145] width 305 height 12
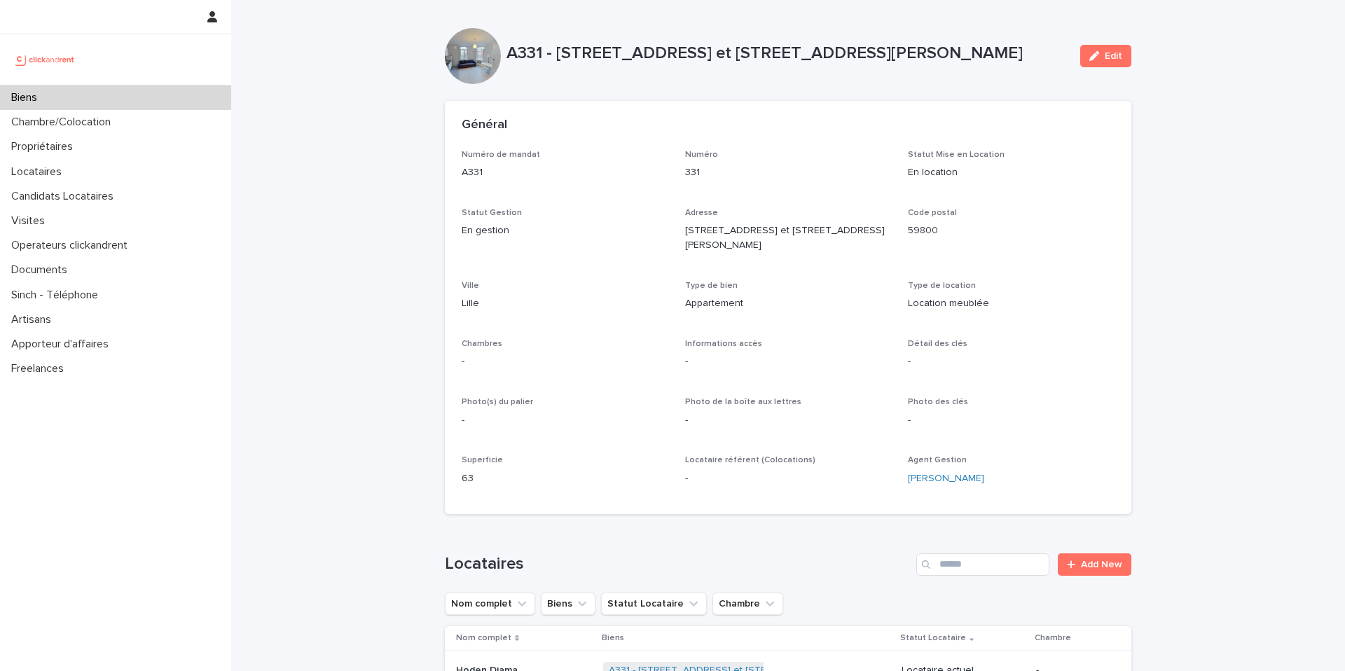
drag, startPoint x: 556, startPoint y: 56, endPoint x: 985, endPoint y: 48, distance: 429.4
click at [985, 48] on p "A331 - [STREET_ADDRESS] et [STREET_ADDRESS][PERSON_NAME]" at bounding box center [787, 53] width 562 height 20
copy p "[STREET_ADDRESS] et [STREET_ADDRESS][PERSON_NAME]"
click at [29, 102] on p "Biens" at bounding box center [27, 97] width 43 height 13
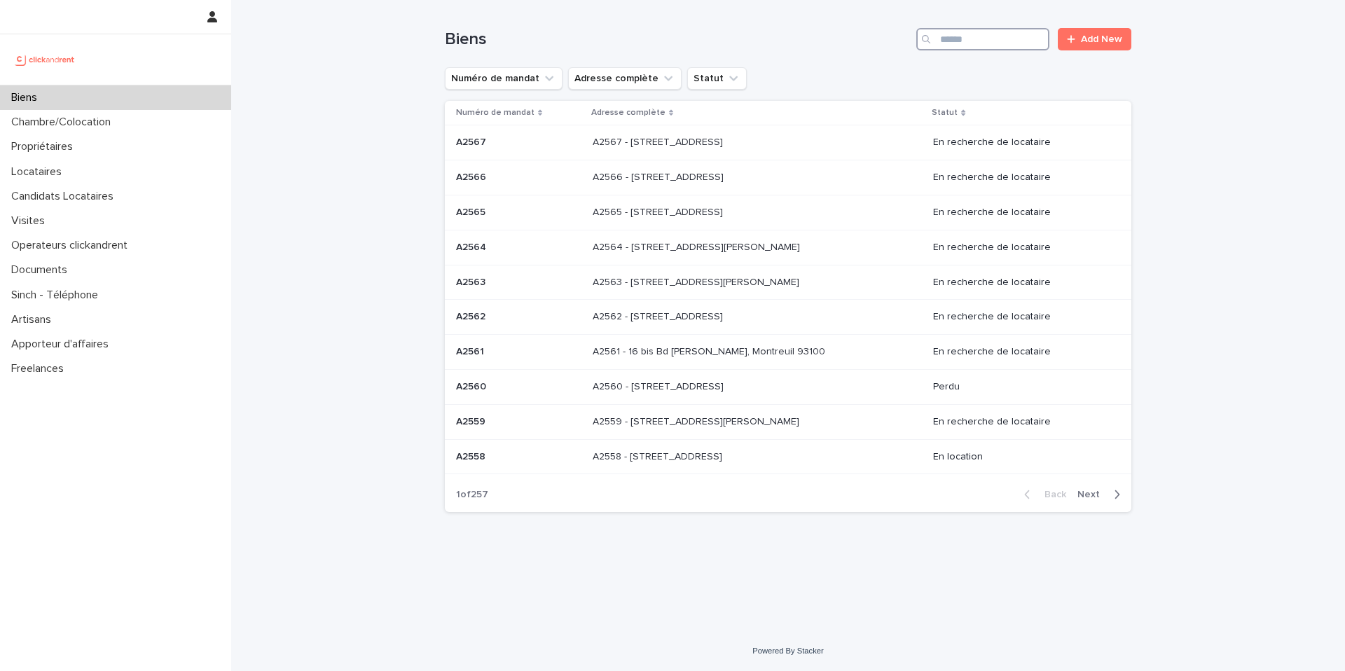
click at [984, 36] on input "Search" at bounding box center [982, 39] width 133 height 22
paste input "**********"
type input "**********"
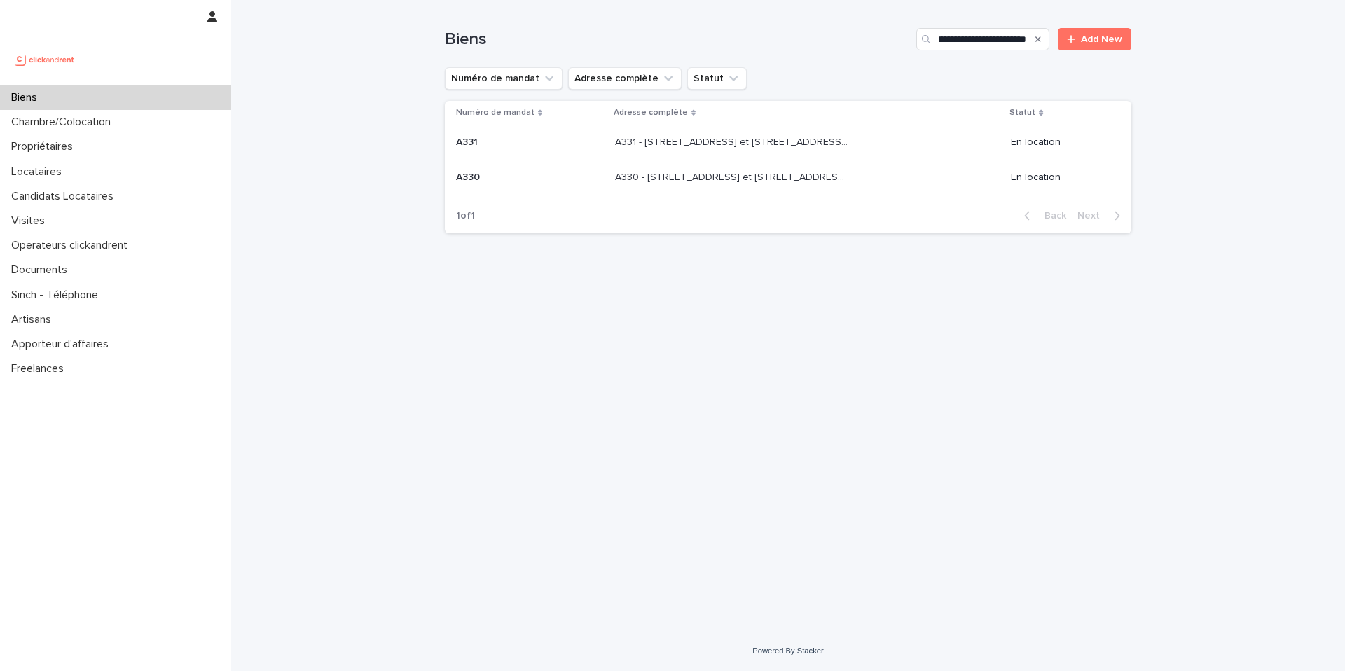
click at [467, 178] on p "A330" at bounding box center [469, 176] width 27 height 15
click at [738, 145] on p "A331 - [STREET_ADDRESS] et [STREET_ADDRESS][PERSON_NAME]" at bounding box center [733, 141] width 236 height 15
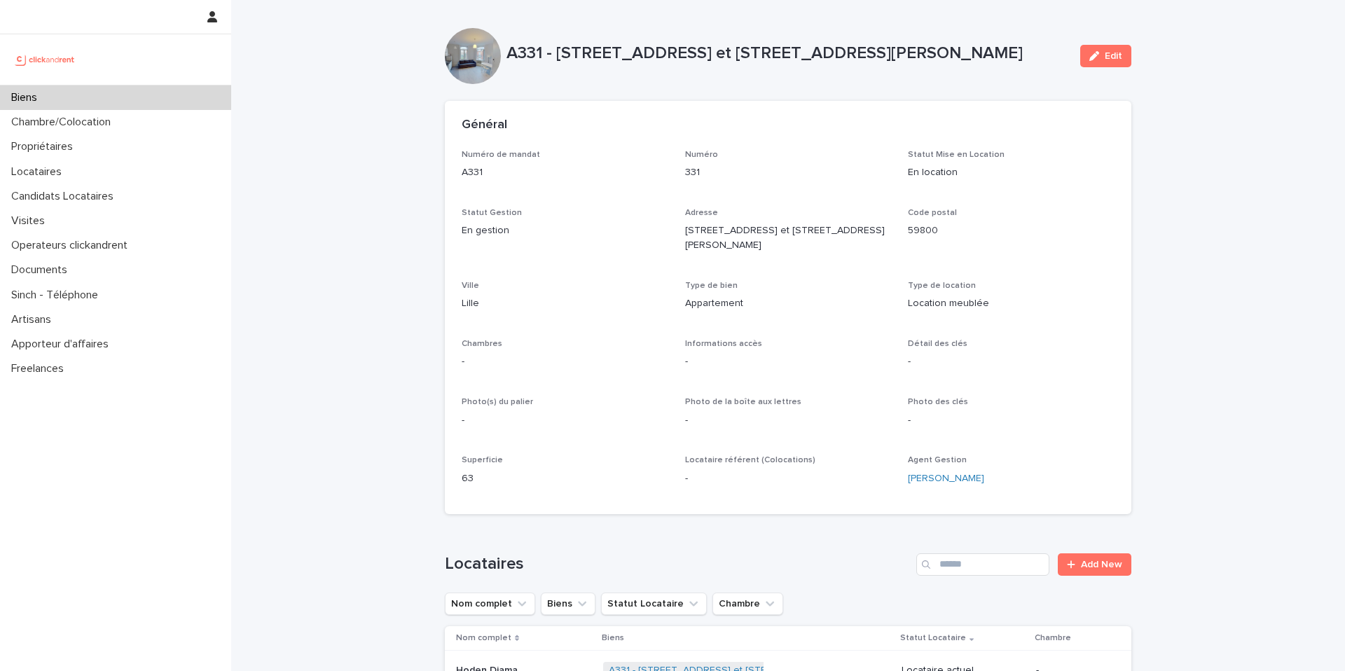
click at [732, 139] on div "Général" at bounding box center [788, 125] width 686 height 49
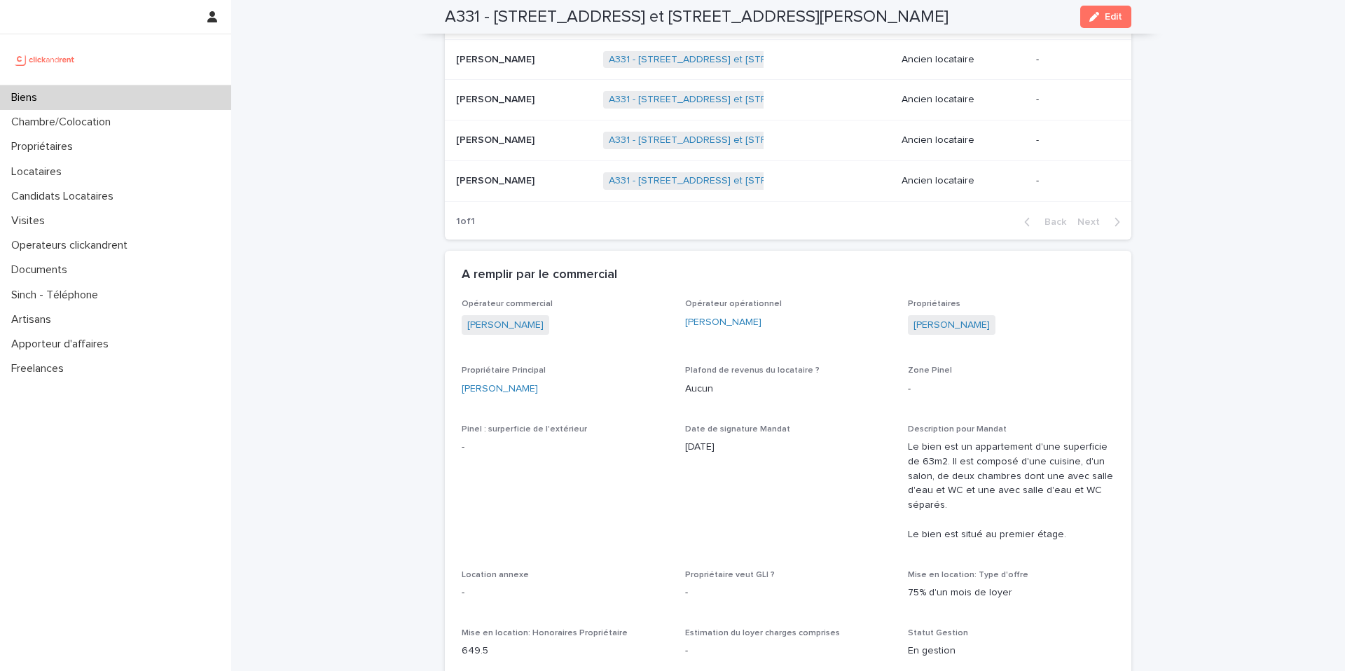
scroll to position [691, 0]
click at [973, 319] on link "[PERSON_NAME]" at bounding box center [951, 326] width 76 height 15
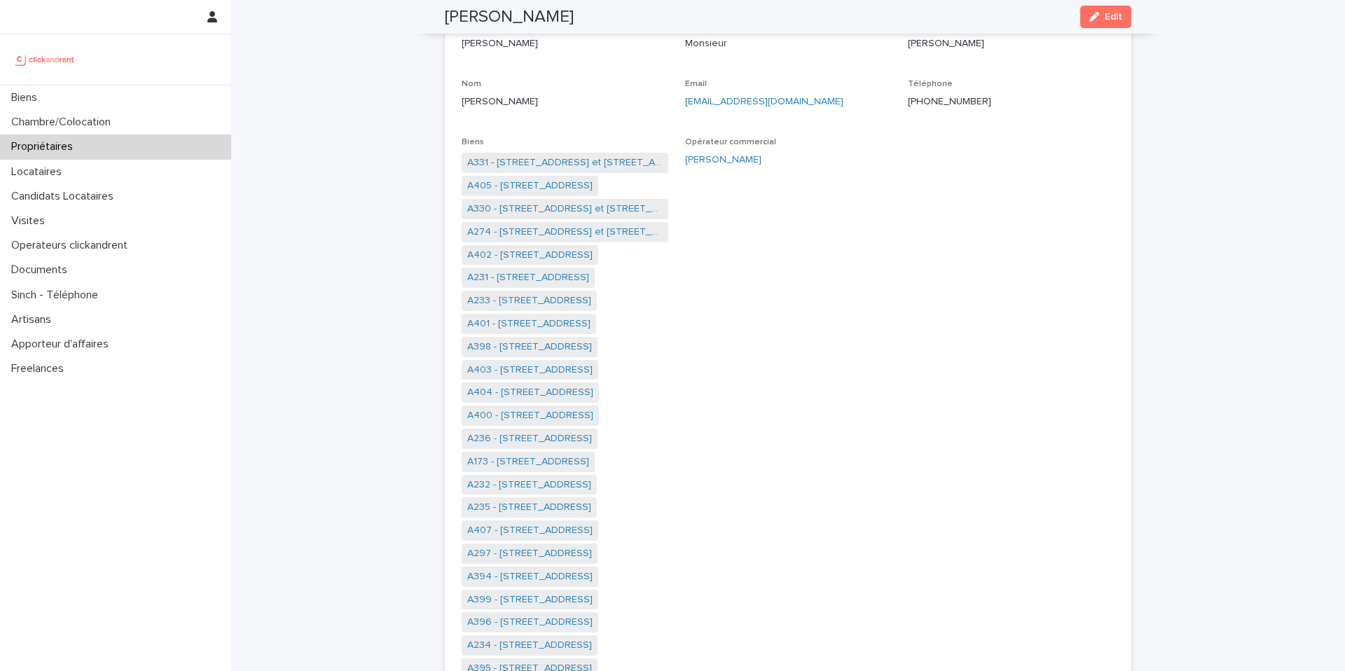
scroll to position [124, 0]
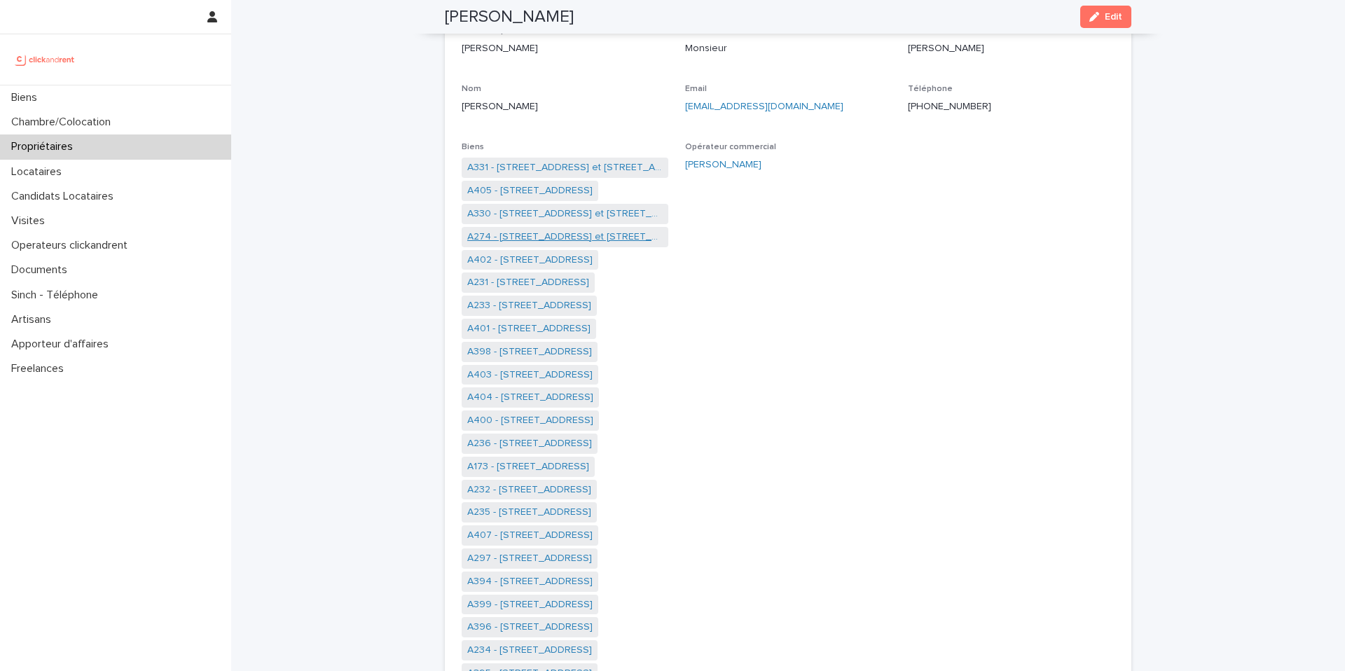
click at [536, 233] on link "A274 - [STREET_ADDRESS] et [STREET_ADDRESS][PERSON_NAME]" at bounding box center [564, 237] width 195 height 15
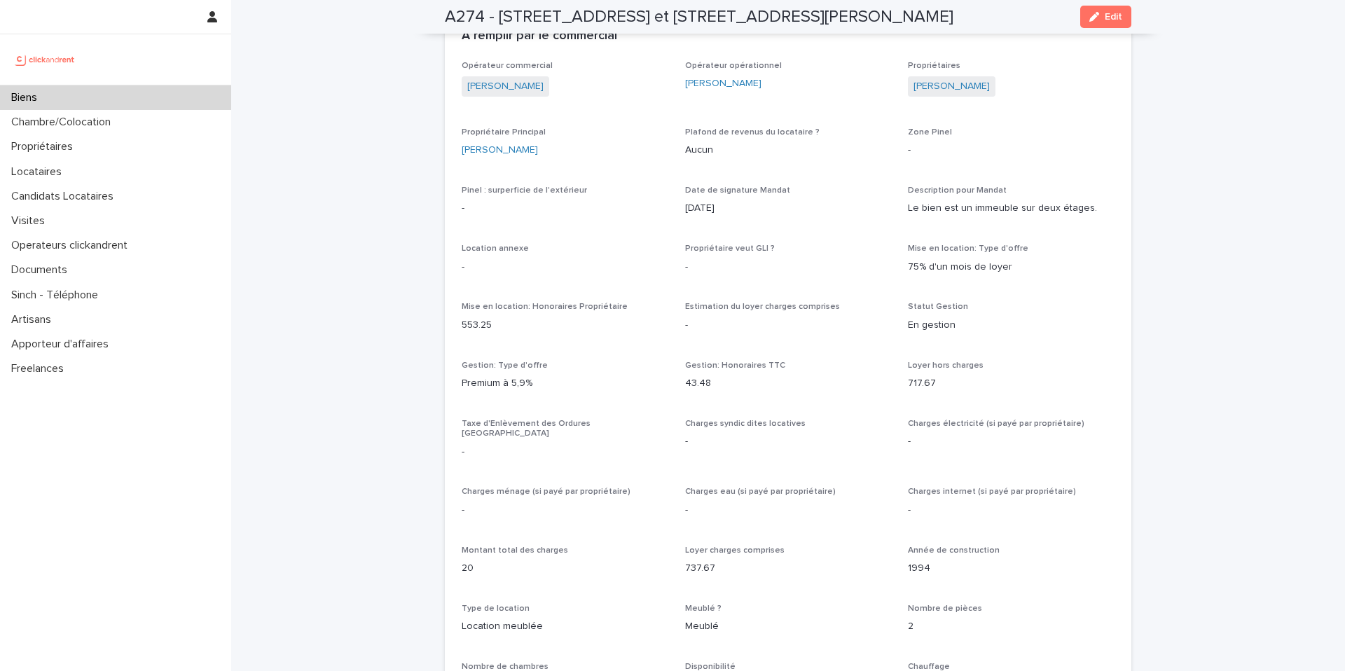
scroll to position [928, 0]
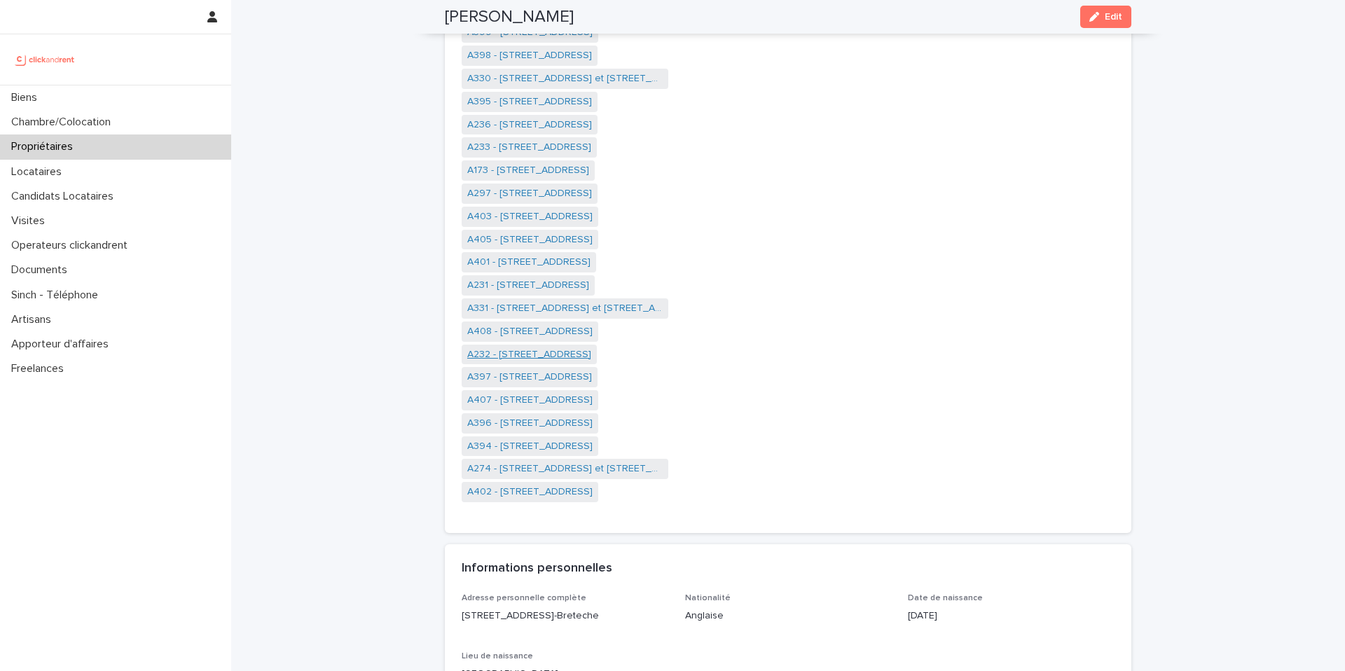
scroll to position [373, 0]
click at [543, 175] on link "A173 - [STREET_ADDRESS]" at bounding box center [528, 171] width 122 height 15
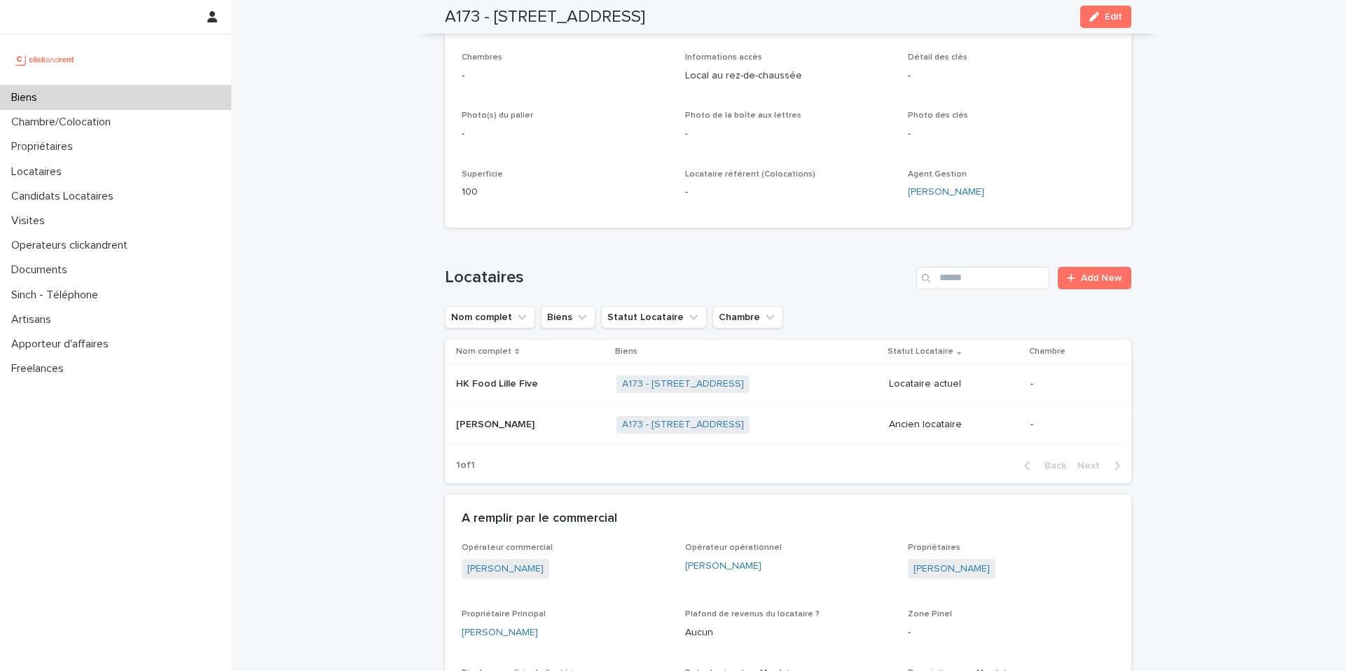
scroll to position [272, 0]
click at [52, 174] on p "Locataires" at bounding box center [39, 171] width 67 height 13
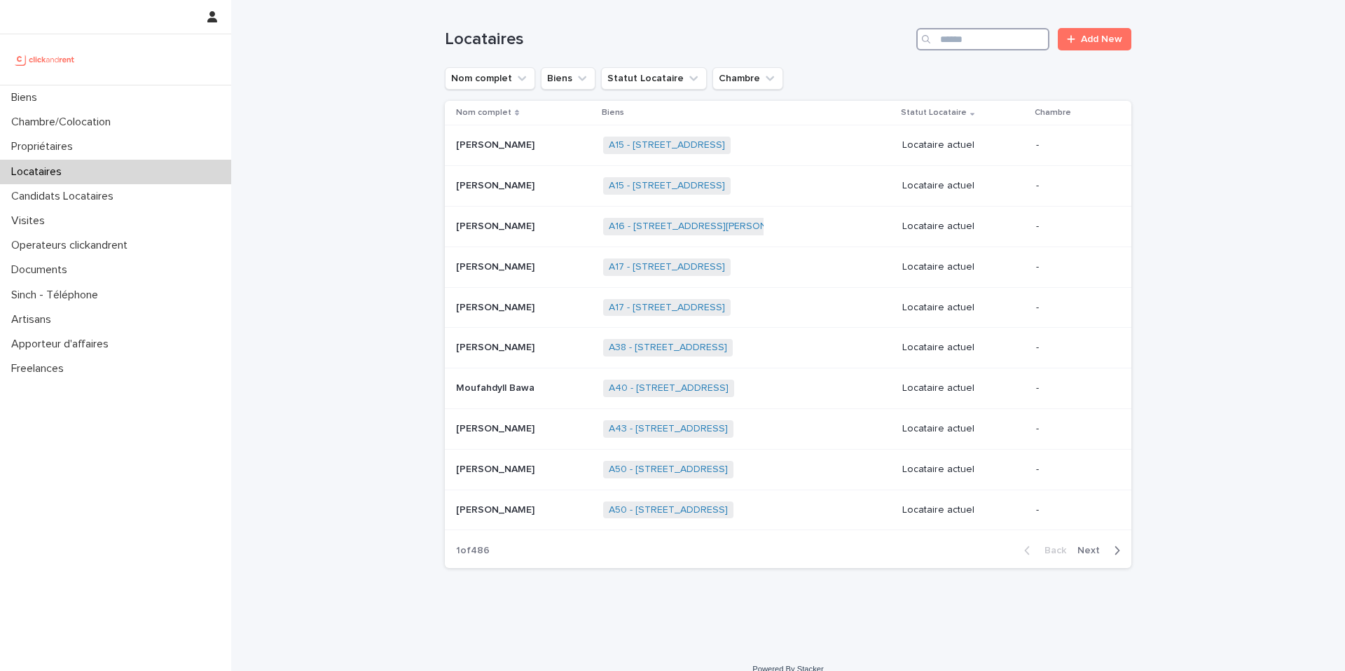
click at [991, 37] on input "Search" at bounding box center [982, 39] width 133 height 22
type input "****"
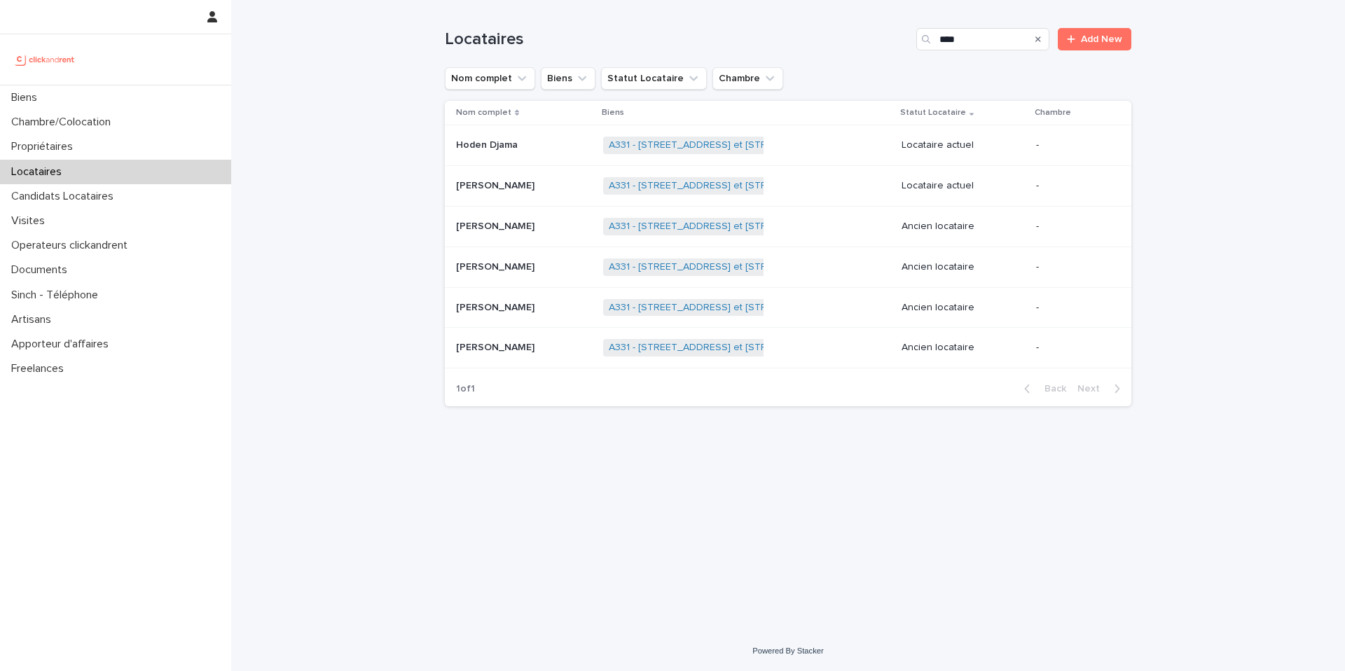
click at [508, 149] on p "Hoden Djama" at bounding box center [488, 144] width 64 height 15
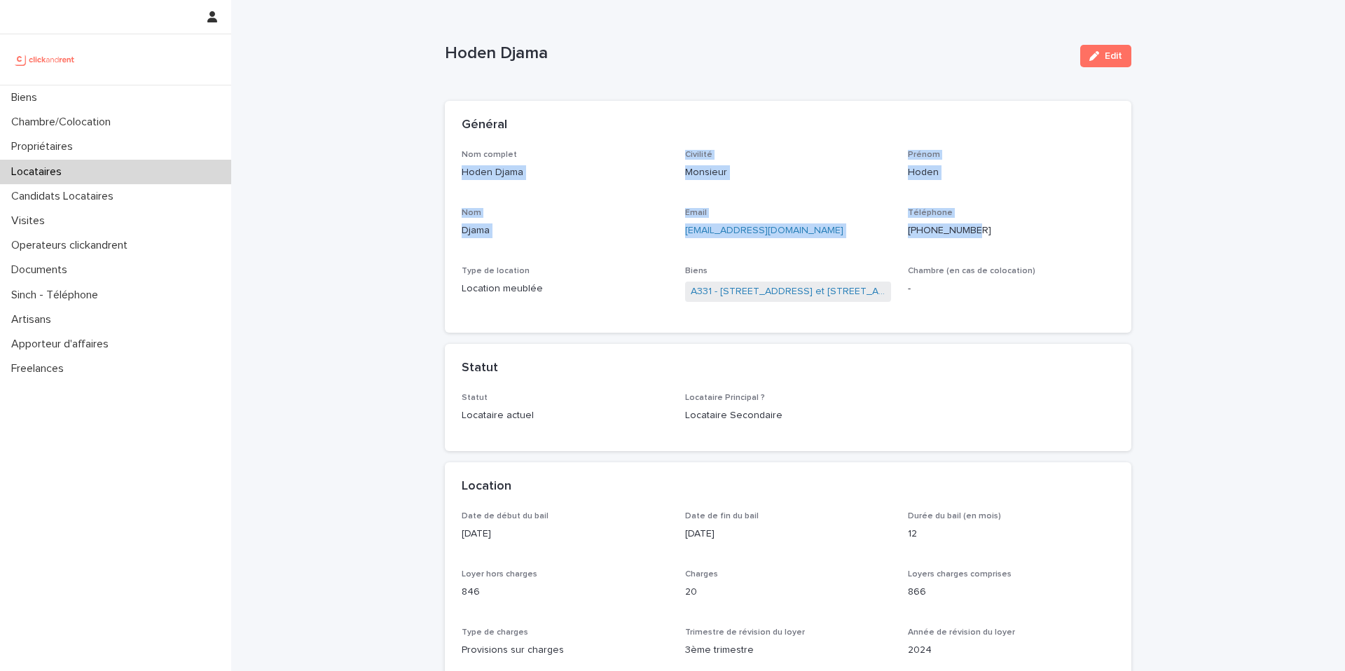
drag, startPoint x: 459, startPoint y: 169, endPoint x: 987, endPoint y: 227, distance: 531.2
click at [987, 227] on div "Nom complet [PERSON_NAME] Civilité Monsieur [PERSON_NAME] Nom Djama Email [EMAI…" at bounding box center [788, 241] width 686 height 183
copy div "[PERSON_NAME] Civilité Monsieur [PERSON_NAME] Nom Djama Email [EMAIL_ADDRESS][D…"
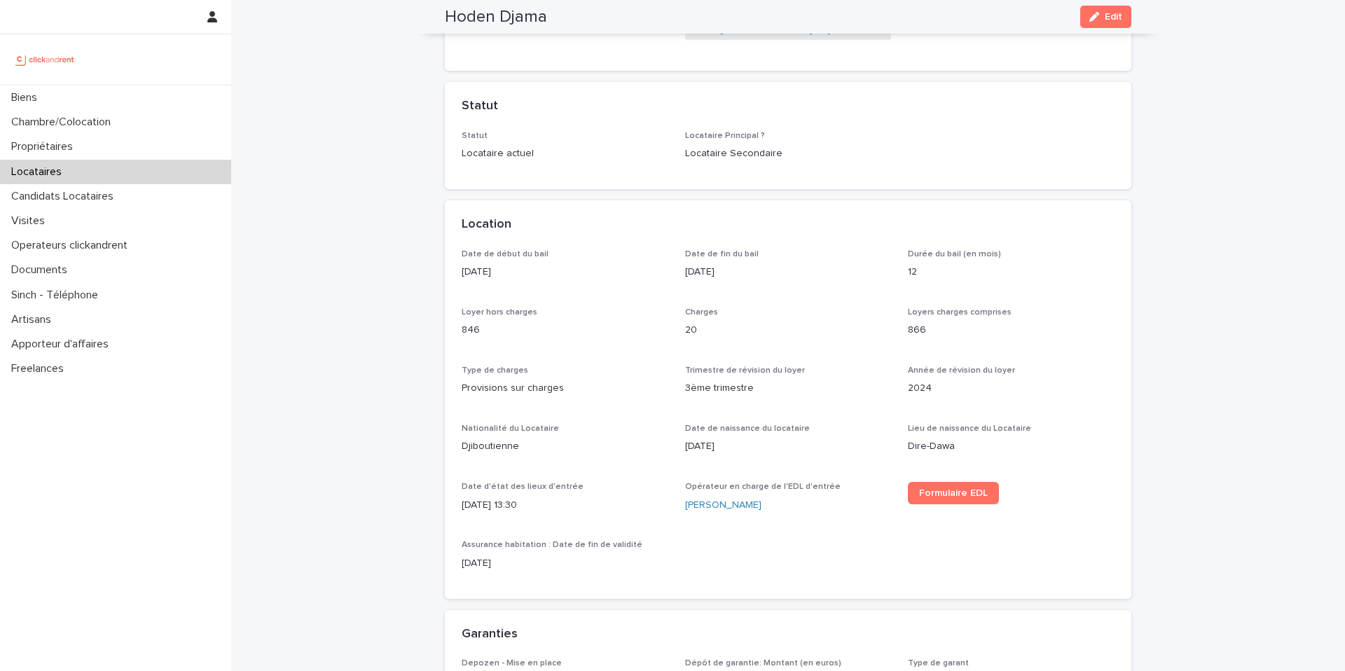
scroll to position [57, 0]
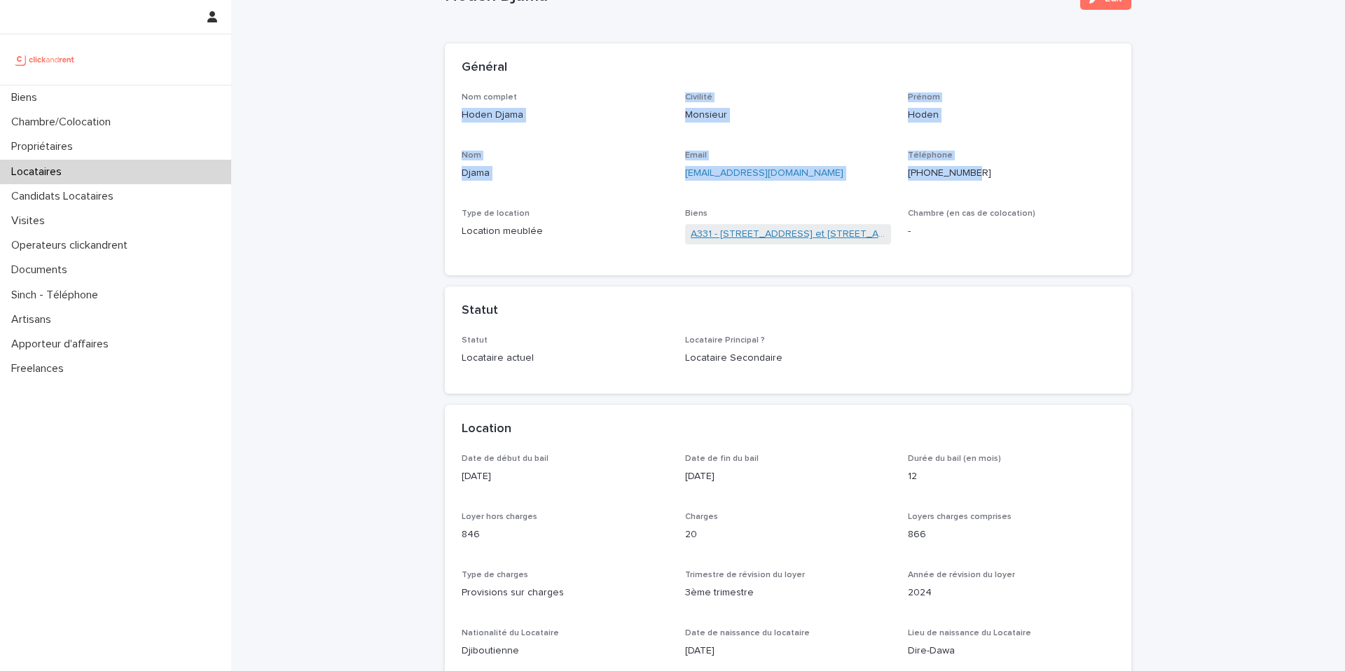
click at [746, 234] on link "A331 - [STREET_ADDRESS] et [STREET_ADDRESS][PERSON_NAME]" at bounding box center [788, 234] width 195 height 15
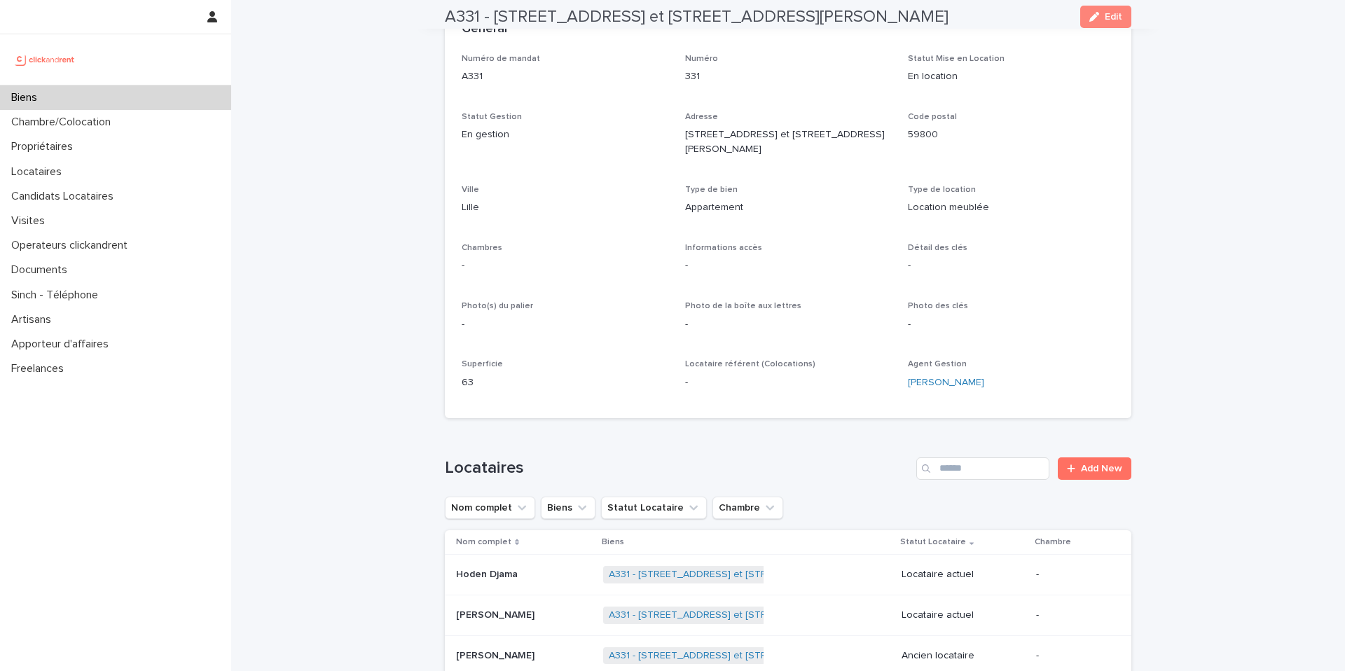
scroll to position [330, 0]
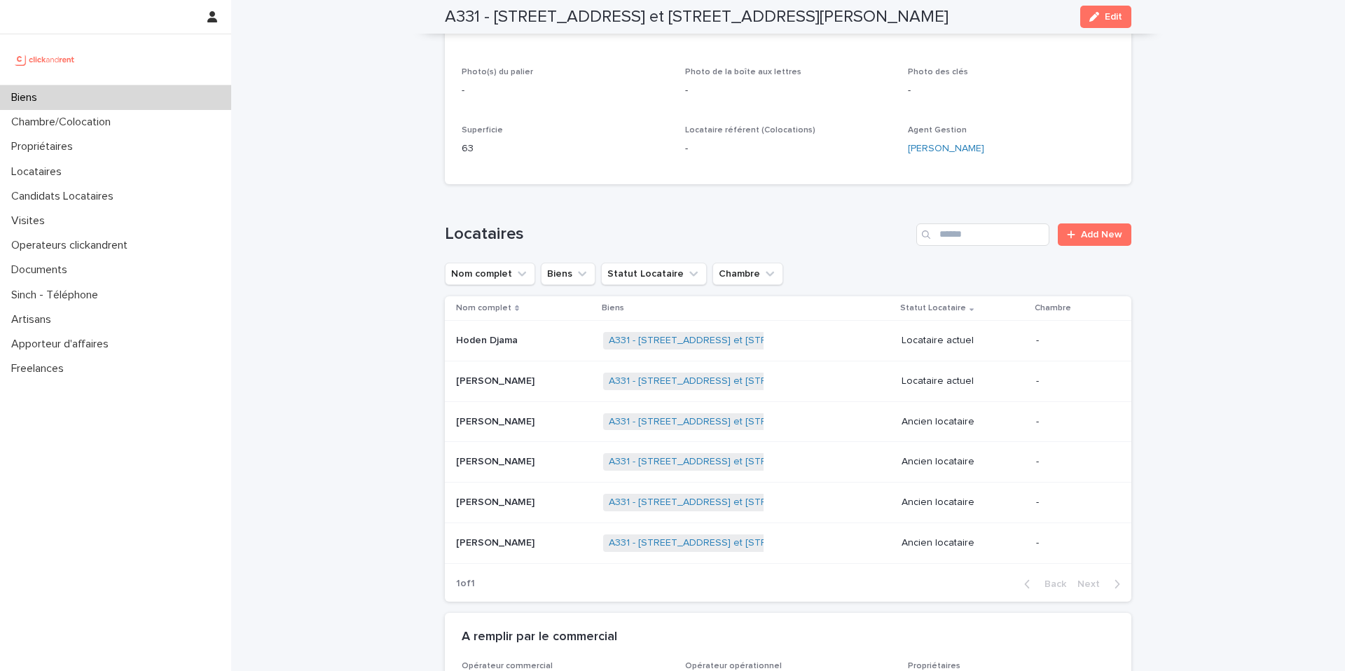
click at [490, 373] on p "[PERSON_NAME]" at bounding box center [496, 380] width 81 height 15
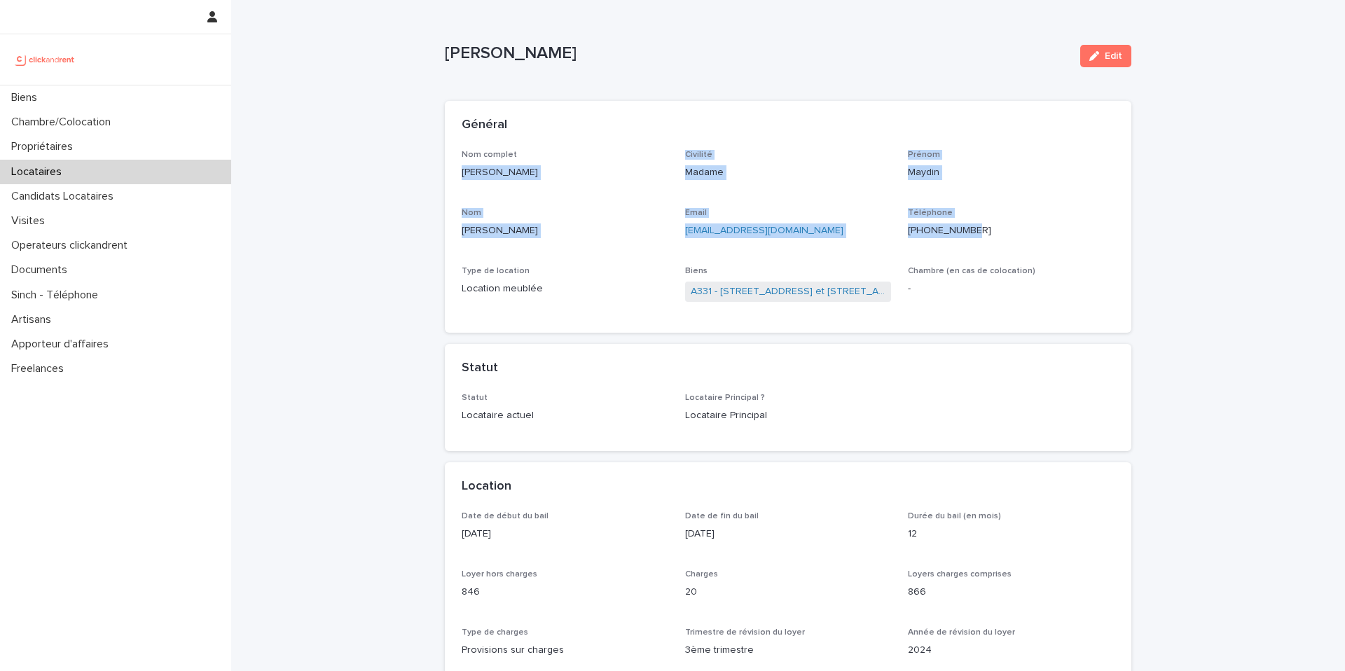
drag, startPoint x: 459, startPoint y: 171, endPoint x: 992, endPoint y: 235, distance: 536.8
click at [992, 235] on div "Nom complet [PERSON_NAME] Civilité Madame [PERSON_NAME] Email [EMAIL_ADDRESS][D…" at bounding box center [788, 241] width 686 height 183
copy div "[PERSON_NAME] Civilité Madame [PERSON_NAME] Email [EMAIL_ADDRESS][DOMAIN_NAME] …"
click at [760, 294] on link "A331 - [STREET_ADDRESS] et [STREET_ADDRESS][PERSON_NAME]" at bounding box center [788, 291] width 195 height 15
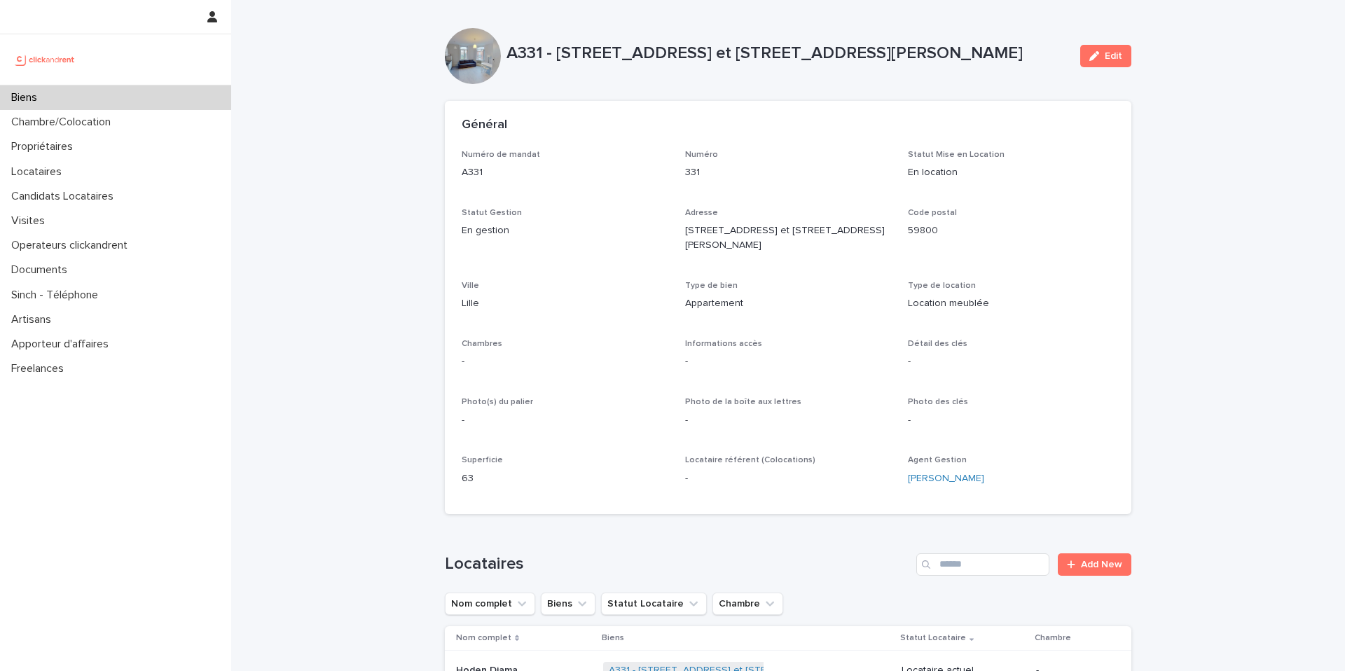
click at [602, 62] on p "A331 - [STREET_ADDRESS] et [STREET_ADDRESS][PERSON_NAME]" at bounding box center [787, 53] width 562 height 20
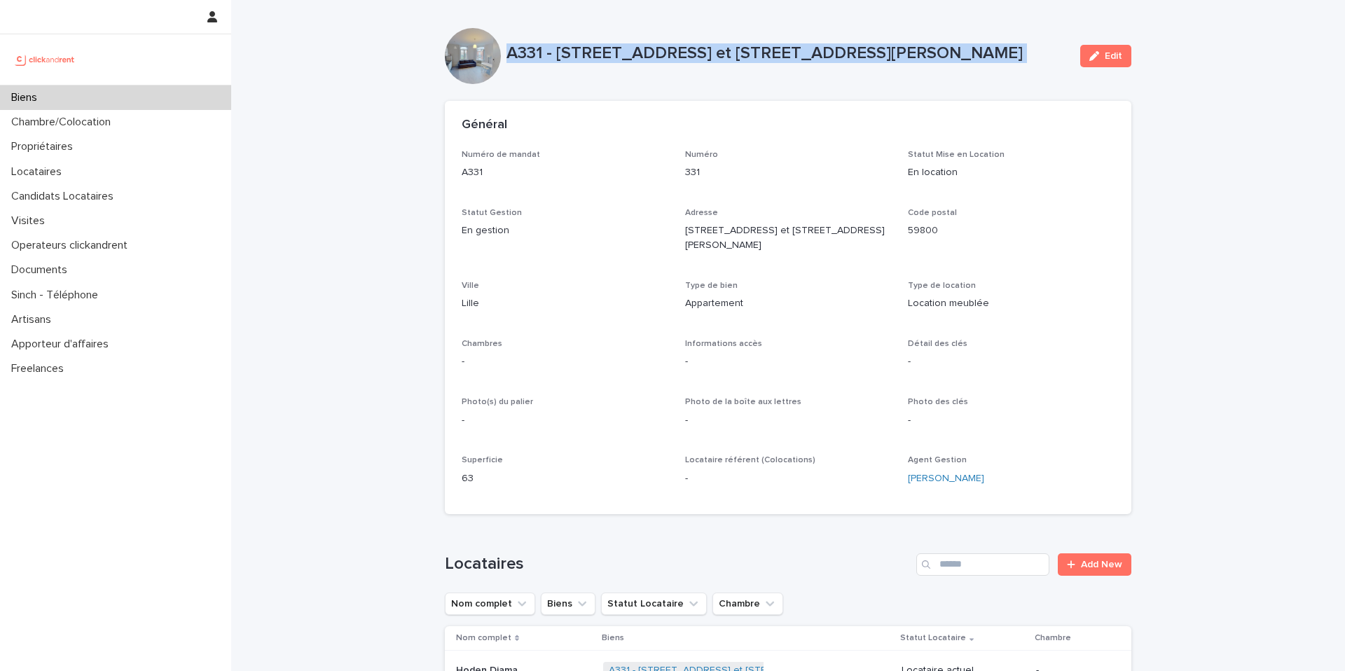
click at [602, 62] on p "A331 - [STREET_ADDRESS] et [STREET_ADDRESS][PERSON_NAME]" at bounding box center [787, 53] width 562 height 20
copy div "A331 - [STREET_ADDRESS] et [STREET_ADDRESS][PERSON_NAME] Edit Sorry, there was …"
